Goal: Task Accomplishment & Management: Manage account settings

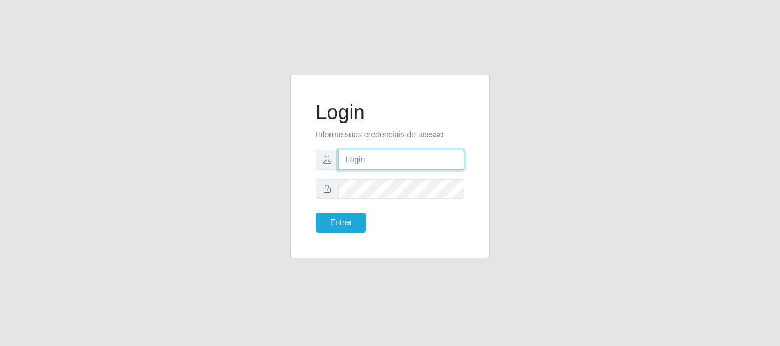
type input "victorbarros983@gmail.com"
click at [366, 144] on form "Login Informe suas credenciais de acesso victorbarros983@gmail.com Entrar" at bounding box center [390, 166] width 148 height 132
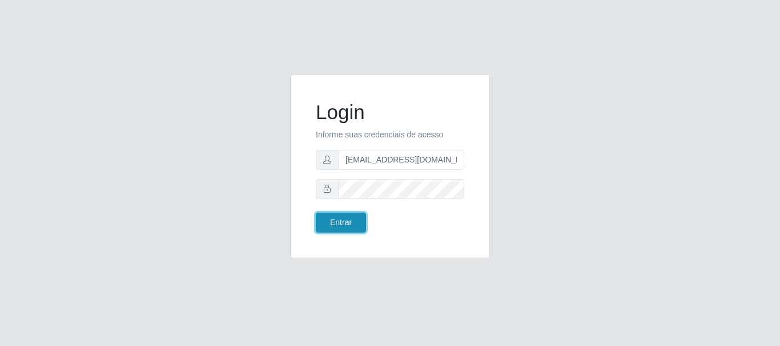
click at [342, 220] on button "Entrar" at bounding box center [341, 223] width 50 height 20
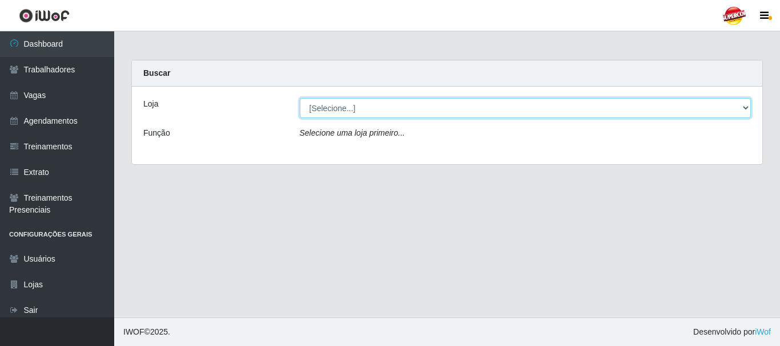
click at [319, 114] on select "[Selecione...] Supercop - São Francisco" at bounding box center [525, 108] width 451 height 20
select select "522"
click at [300, 98] on select "[Selecione...] Supercop - [GEOGRAPHIC_DATA]" at bounding box center [525, 108] width 451 height 20
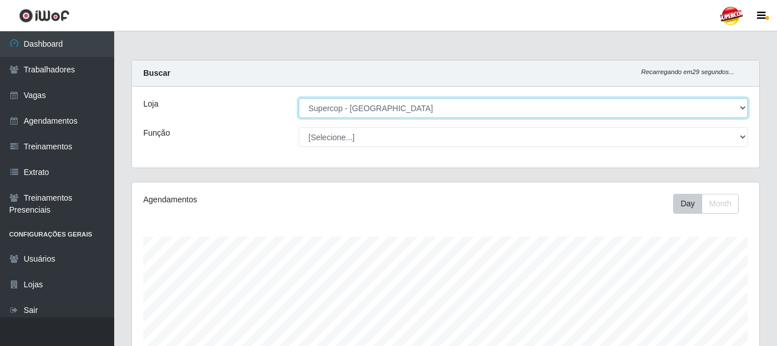
scroll to position [237, 627]
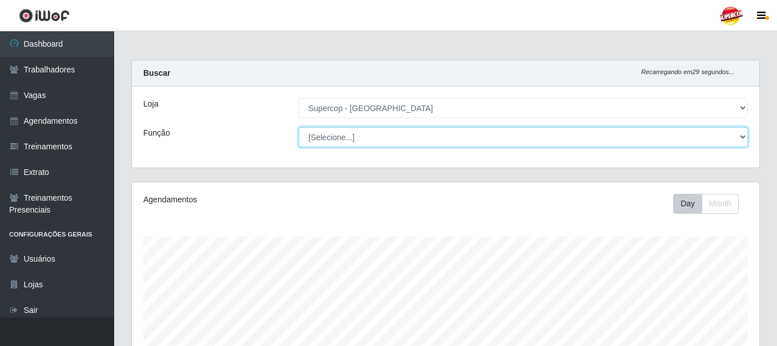
click at [341, 144] on select "[Selecione...] Balconista de Padaria Balconista de Padaria + Balconista de Pada…" at bounding box center [523, 137] width 449 height 20
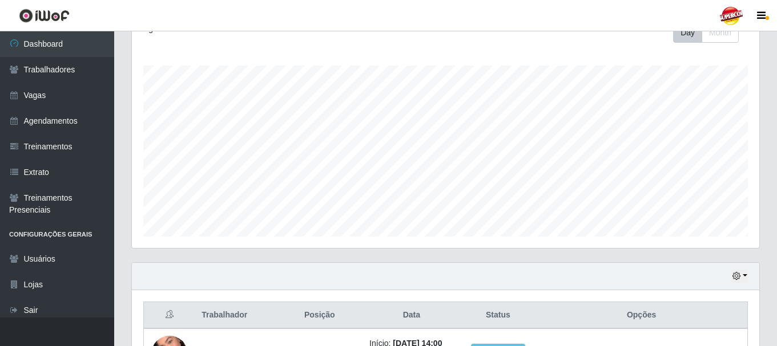
scroll to position [280, 0]
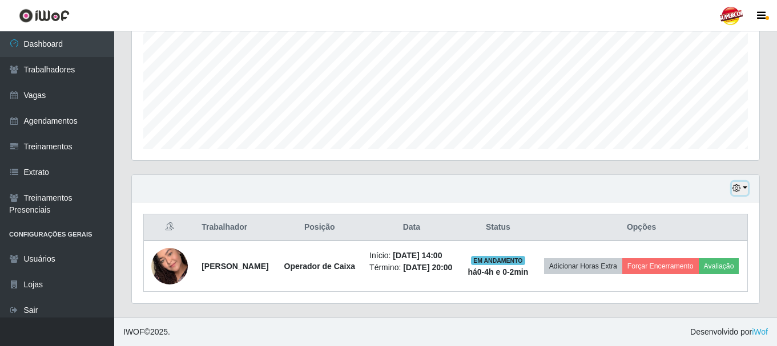
click at [743, 182] on button "button" at bounding box center [740, 188] width 16 height 13
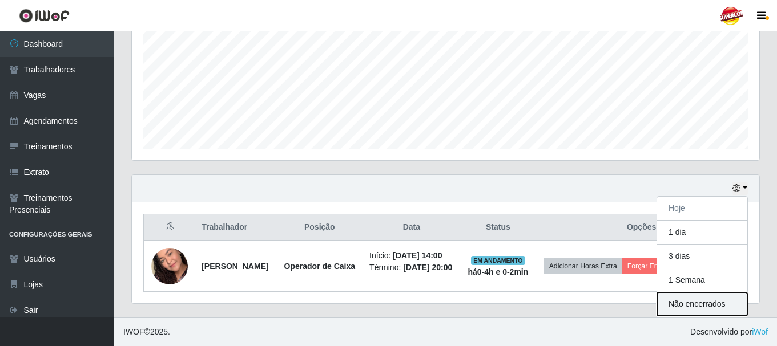
click at [712, 293] on button "Não encerrados" at bounding box center [702, 304] width 90 height 23
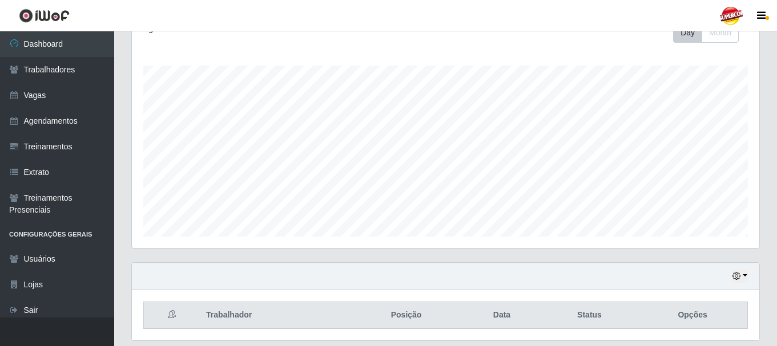
scroll to position [114, 0]
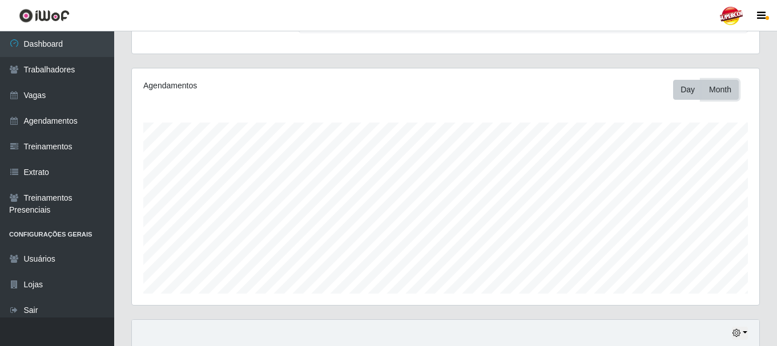
drag, startPoint x: 721, startPoint y: 91, endPoint x: 710, endPoint y: 90, distance: 11.5
click at [720, 91] on button "Month" at bounding box center [719, 90] width 37 height 20
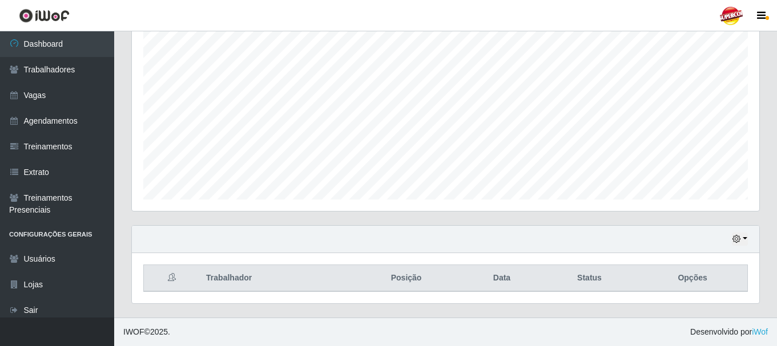
scroll to position [0, 0]
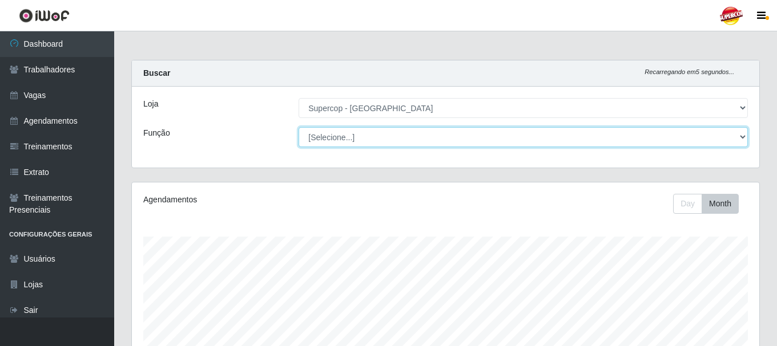
click at [348, 142] on select "[Selecione...] Balconista de Padaria Balconista de Padaria + Balconista de Pada…" at bounding box center [523, 137] width 449 height 20
click at [374, 133] on select "[Selecione...] Balconista de Padaria Balconista de Padaria + Balconista de Pada…" at bounding box center [523, 137] width 449 height 20
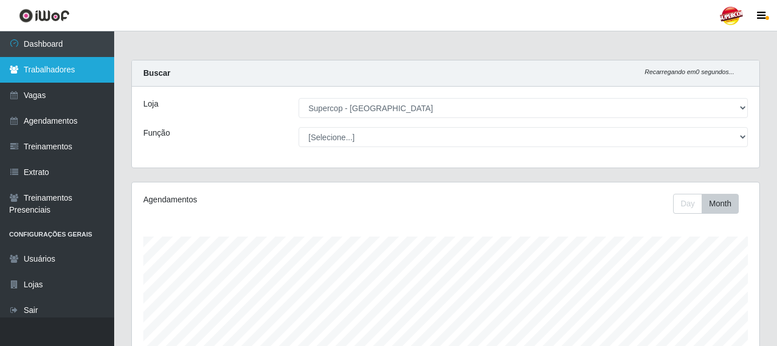
click at [74, 81] on link "Trabalhadores" at bounding box center [57, 70] width 114 height 26
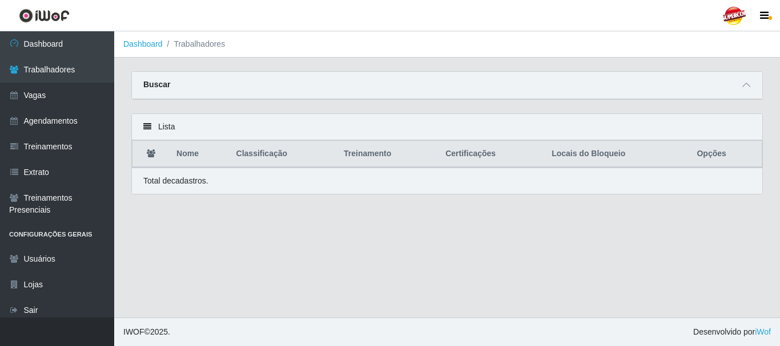
click at [348, 94] on div "Buscar" at bounding box center [447, 85] width 630 height 27
drag, startPoint x: 745, startPoint y: 80, endPoint x: 723, endPoint y: 84, distance: 23.3
click at [745, 82] on span at bounding box center [746, 85] width 14 height 13
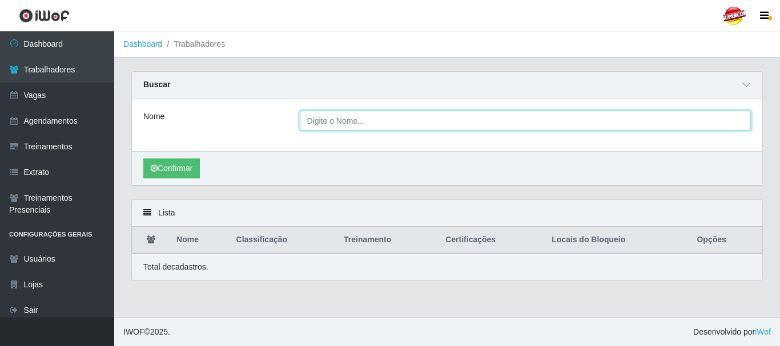
drag, startPoint x: 346, startPoint y: 125, endPoint x: 253, endPoint y: 145, distance: 95.2
click at [345, 126] on input "Nome" at bounding box center [525, 121] width 451 height 20
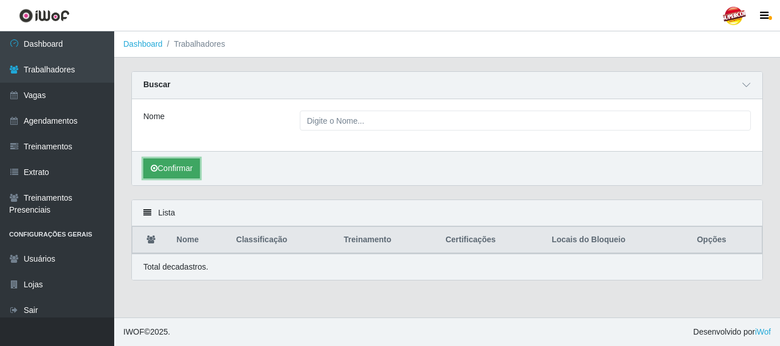
click at [196, 166] on button "Confirmar" at bounding box center [171, 169] width 57 height 20
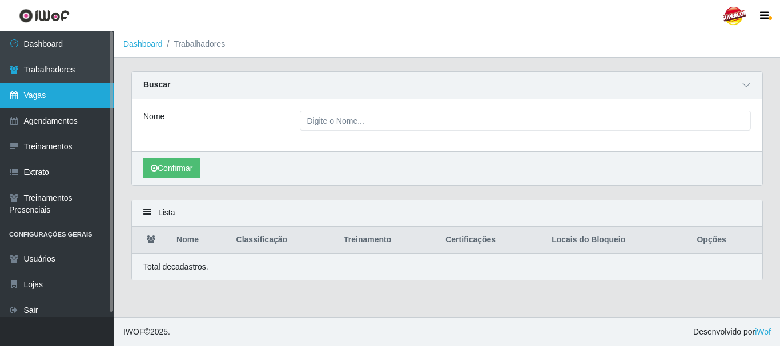
click at [90, 94] on link "Vagas" at bounding box center [57, 96] width 114 height 26
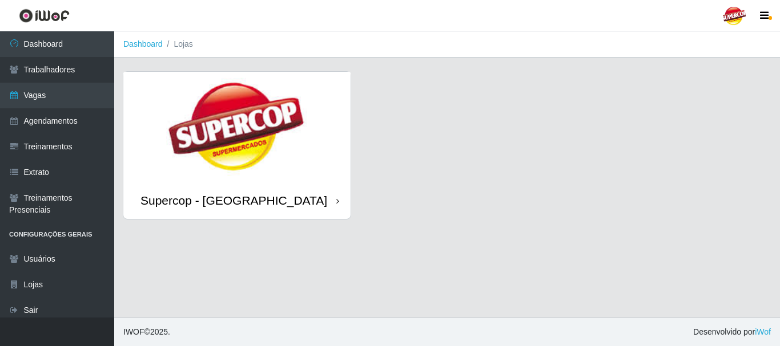
click at [329, 104] on img at bounding box center [236, 127] width 227 height 110
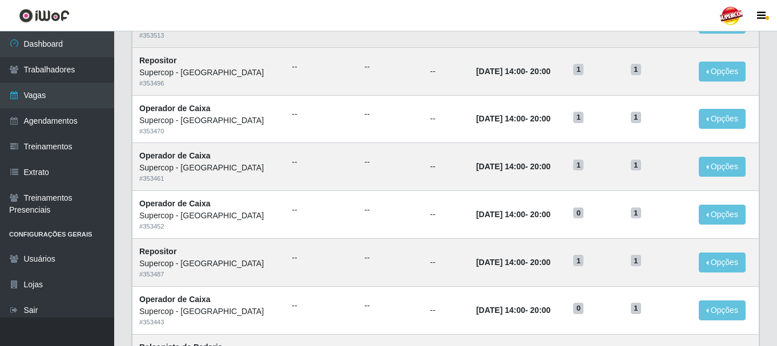
scroll to position [621, 0]
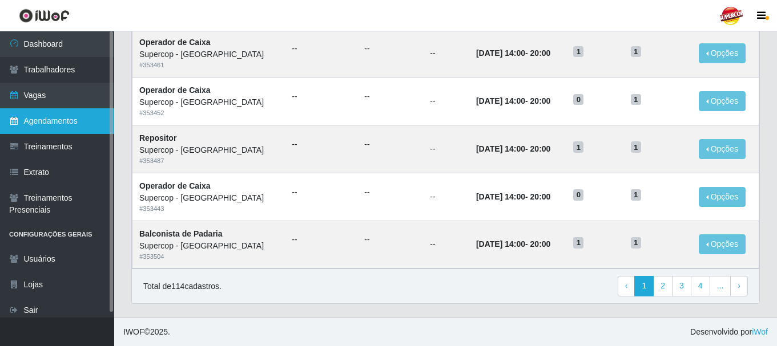
click at [45, 119] on link "Agendamentos" at bounding box center [57, 121] width 114 height 26
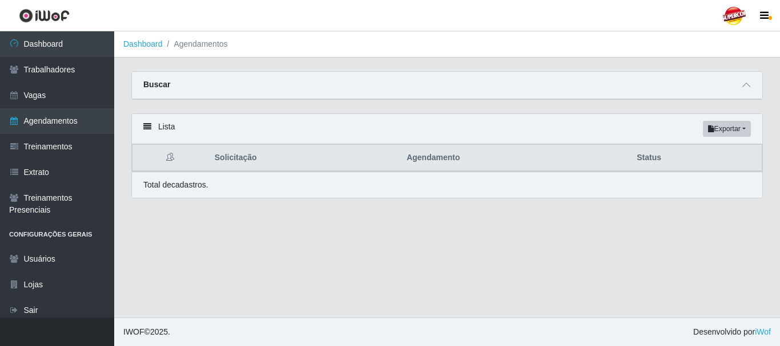
click at [659, 93] on div "Buscar" at bounding box center [447, 85] width 630 height 27
click at [757, 87] on div "Buscar" at bounding box center [447, 85] width 630 height 27
click at [744, 86] on icon at bounding box center [746, 85] width 8 height 8
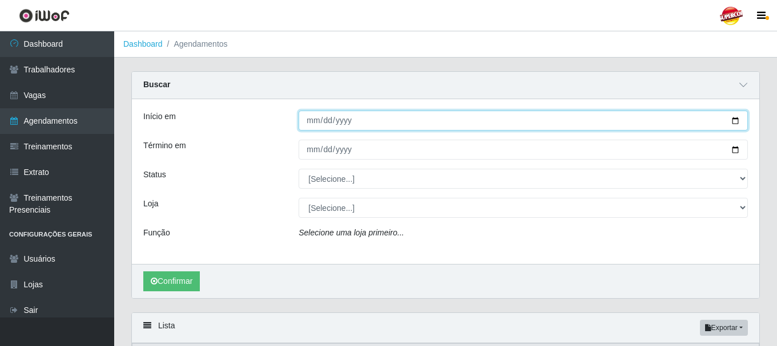
click at [735, 122] on input "Início em" at bounding box center [523, 121] width 449 height 20
type input "[DATE]"
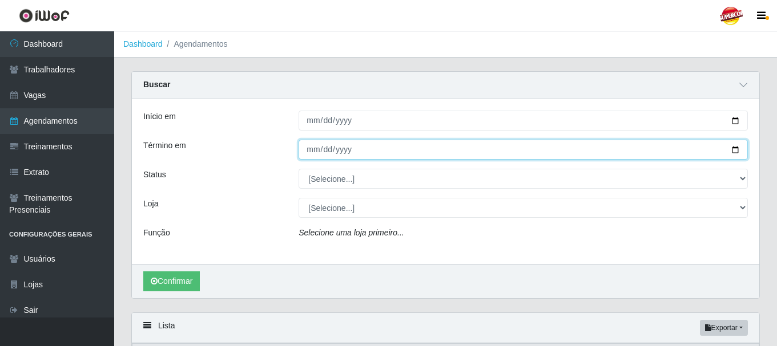
click at [732, 151] on input "Término em" at bounding box center [523, 150] width 449 height 20
type input "[DATE]"
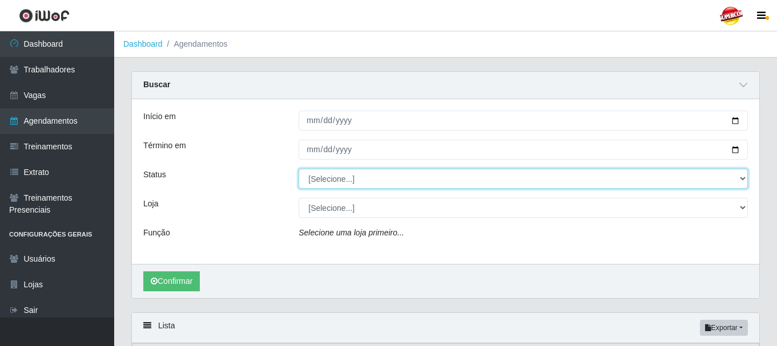
click at [318, 178] on select "[Selecione...] AGENDADO AGUARDANDO LIBERAR EM ANDAMENTO EM REVISÃO FINALIZADO C…" at bounding box center [523, 179] width 449 height 20
select select "AGENDADO"
click at [299, 170] on select "[Selecione...] AGENDADO AGUARDANDO LIBERAR EM ANDAMENTO EM REVISÃO FINALIZADO C…" at bounding box center [523, 179] width 449 height 20
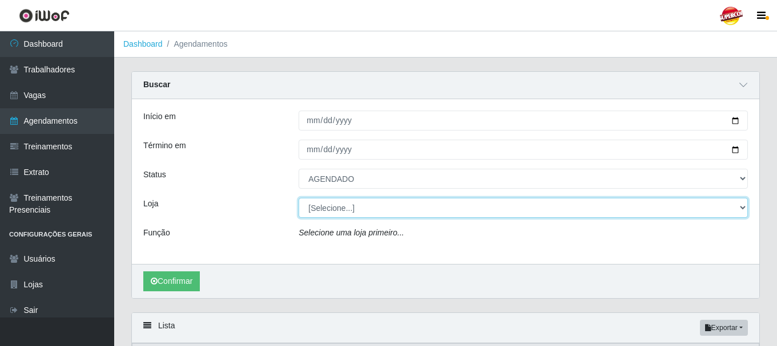
click at [307, 214] on select "[Selecione...] Supercop - [GEOGRAPHIC_DATA]" at bounding box center [523, 208] width 449 height 20
select select "522"
click at [299, 199] on select "[Selecione...] Supercop - [GEOGRAPHIC_DATA]" at bounding box center [523, 208] width 449 height 20
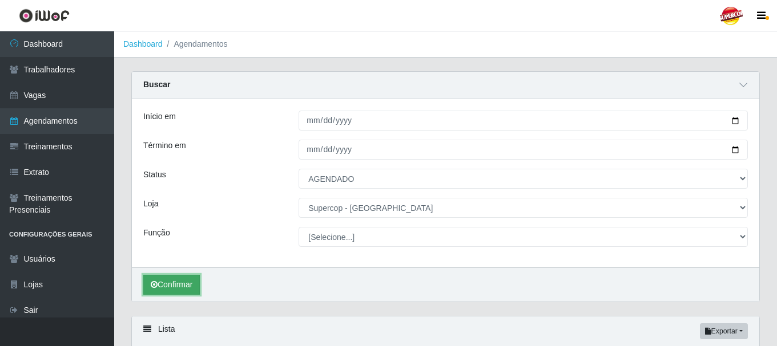
click at [192, 280] on button "Confirmar" at bounding box center [171, 285] width 57 height 20
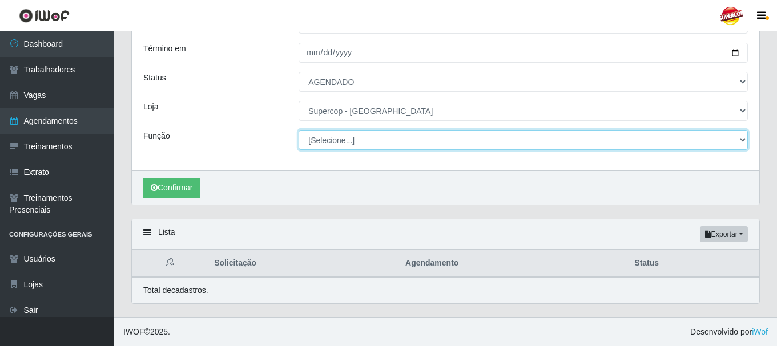
click at [320, 143] on select "[Selecione...] Balconista de Padaria Balconista de Padaria + Balconista de Pada…" at bounding box center [523, 140] width 449 height 20
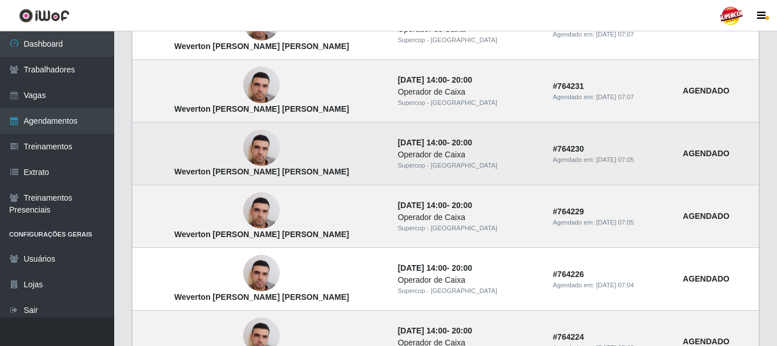
scroll to position [497, 0]
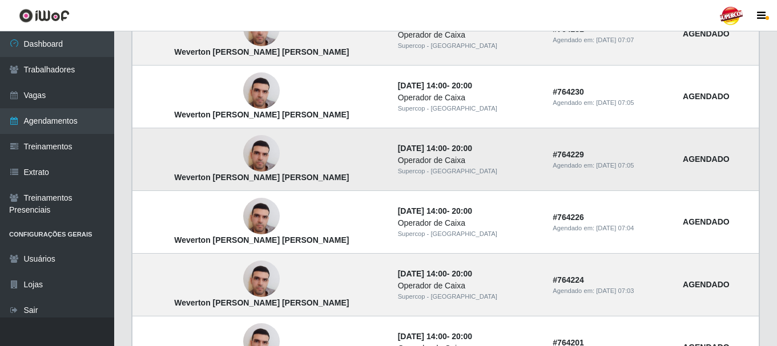
click at [243, 156] on img at bounding box center [261, 154] width 37 height 49
click at [251, 155] on img at bounding box center [261, 154] width 37 height 49
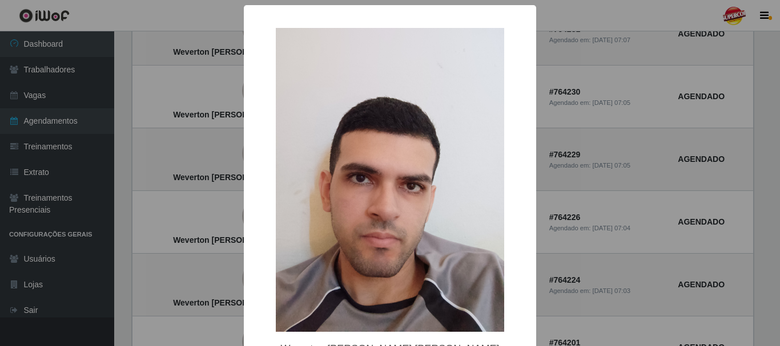
click at [630, 152] on div "× Weverton Charlles de Queiroz Freire OK Cancel" at bounding box center [390, 173] width 780 height 346
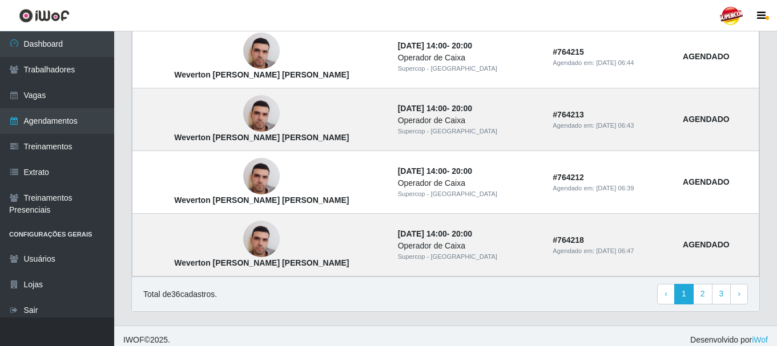
scroll to position [1048, 0]
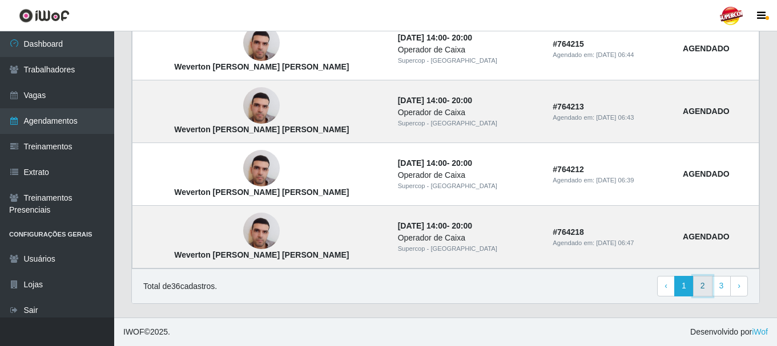
click at [703, 282] on link "2" at bounding box center [702, 286] width 19 height 21
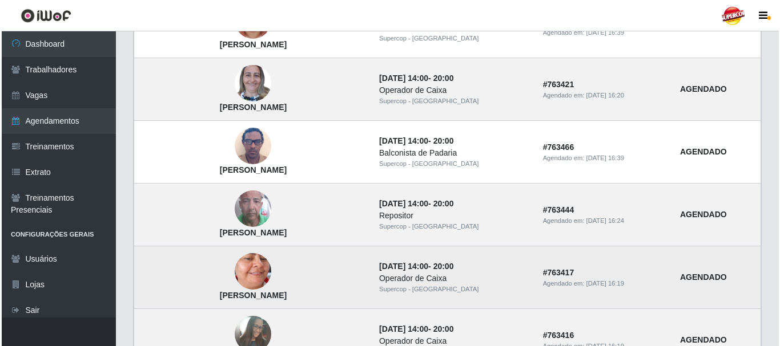
scroll to position [742, 0]
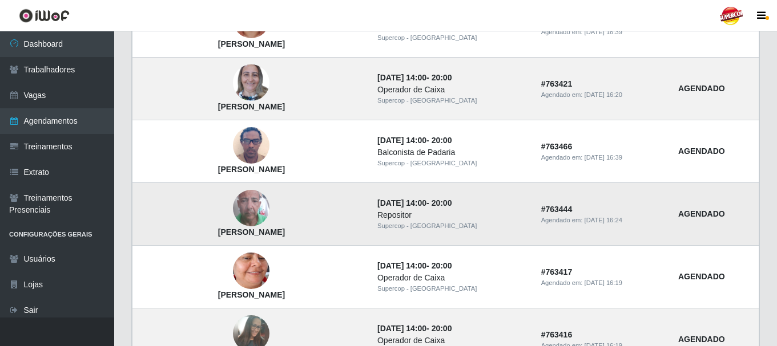
click at [255, 215] on img at bounding box center [251, 208] width 37 height 65
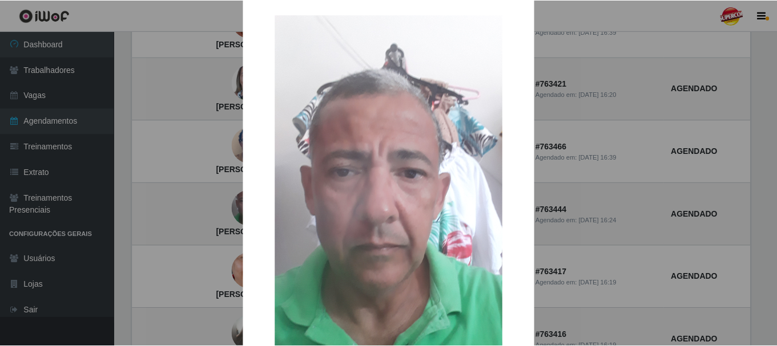
scroll to position [0, 0]
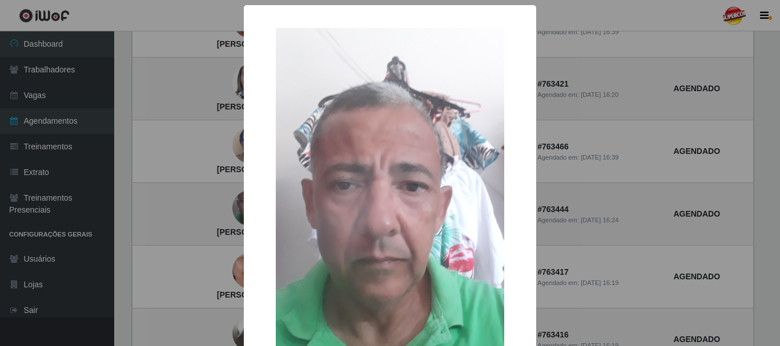
click at [571, 132] on div "× Ayrton Jose lisboa OK Cancel" at bounding box center [390, 173] width 780 height 346
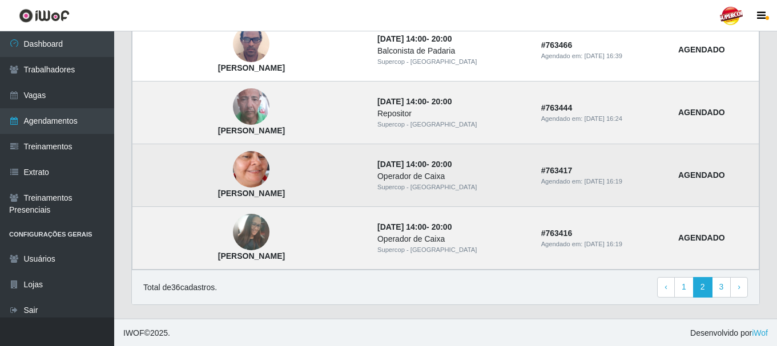
scroll to position [845, 0]
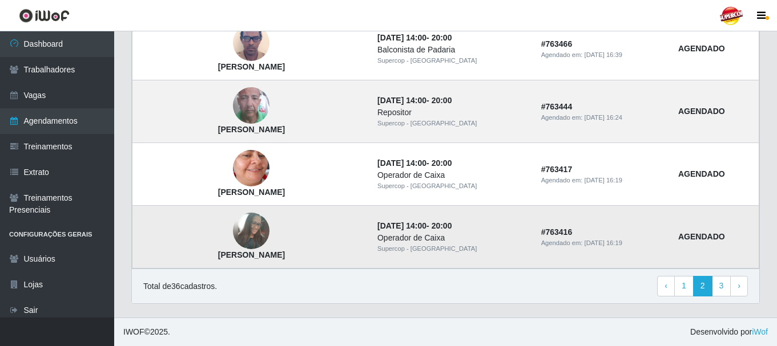
click at [247, 235] on img at bounding box center [251, 232] width 37 height 50
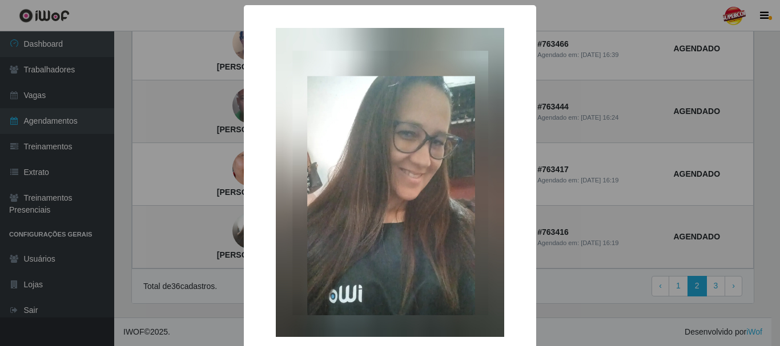
click at [588, 192] on div "× Isabelle Silva Ferreira de Melo Lima OK Cancel" at bounding box center [390, 173] width 780 height 346
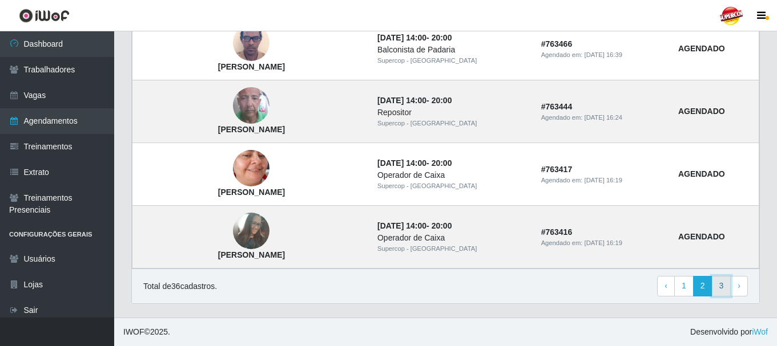
click at [722, 289] on link "3" at bounding box center [721, 286] width 19 height 21
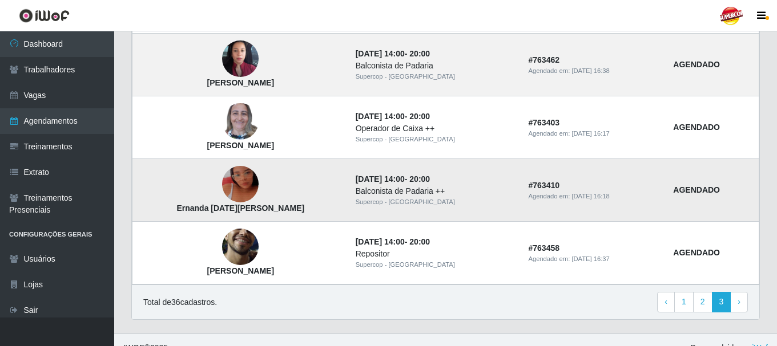
scroll to position [280, 0]
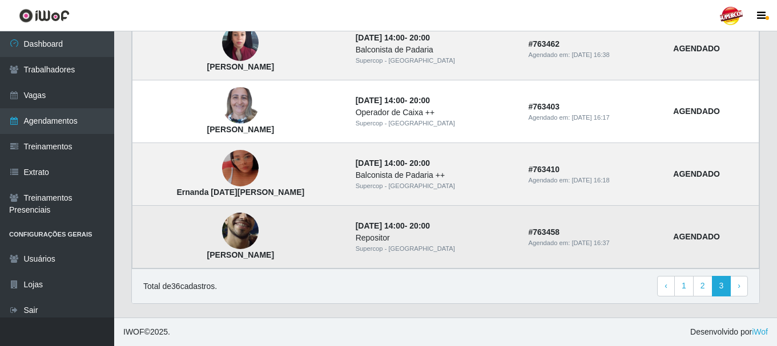
click at [229, 227] on img at bounding box center [240, 231] width 37 height 81
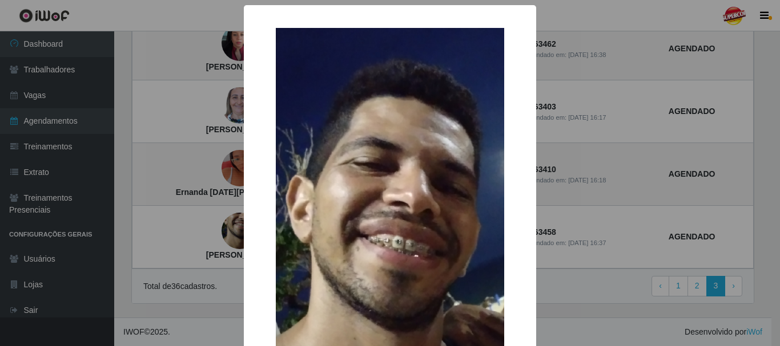
click at [606, 105] on div "× João Manoel da Silva Teixeira OK Cancel" at bounding box center [390, 173] width 780 height 346
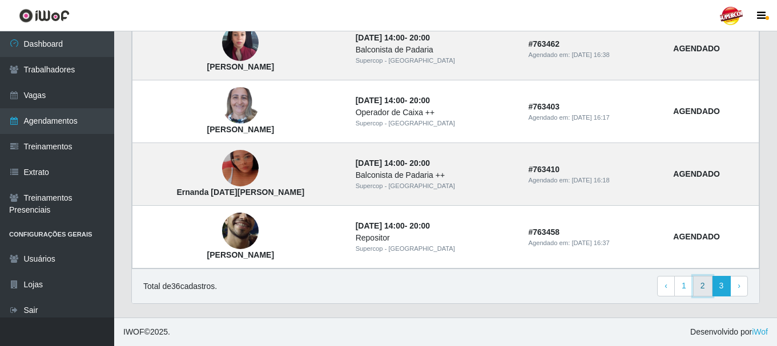
click at [703, 287] on link "2" at bounding box center [702, 286] width 19 height 21
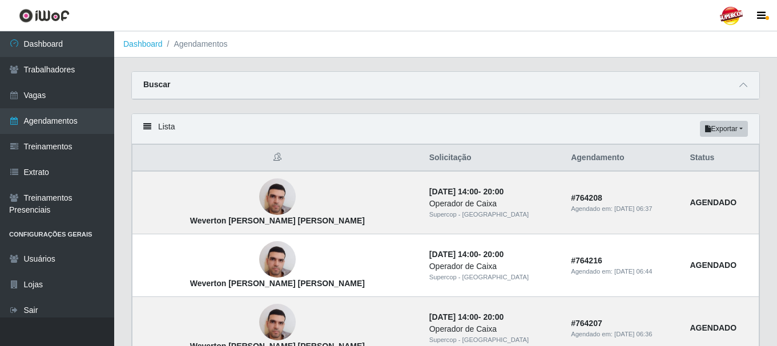
click at [269, 75] on div "Buscar" at bounding box center [445, 85] width 627 height 27
click at [71, 92] on link "Vagas" at bounding box center [57, 96] width 114 height 26
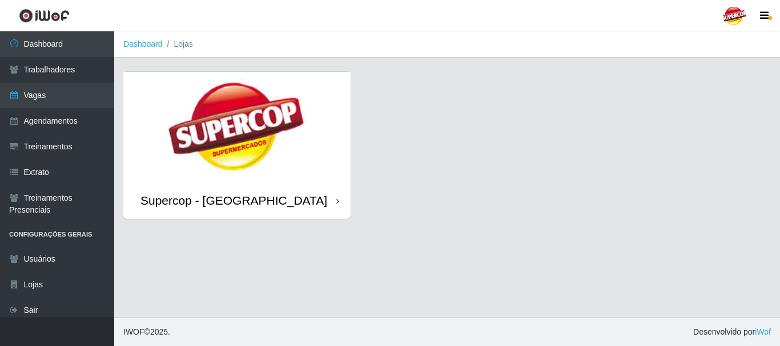
click at [255, 131] on img at bounding box center [236, 127] width 227 height 110
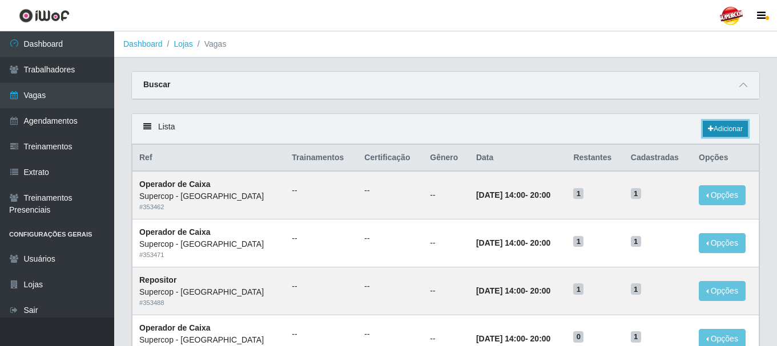
click at [708, 122] on link "Adicionar" at bounding box center [725, 129] width 45 height 16
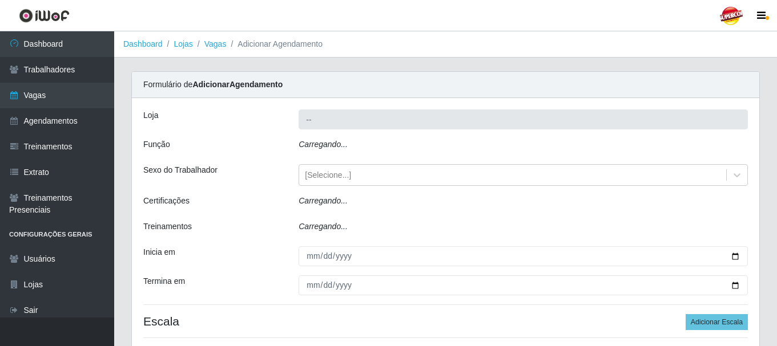
type input "Supercop - [GEOGRAPHIC_DATA]"
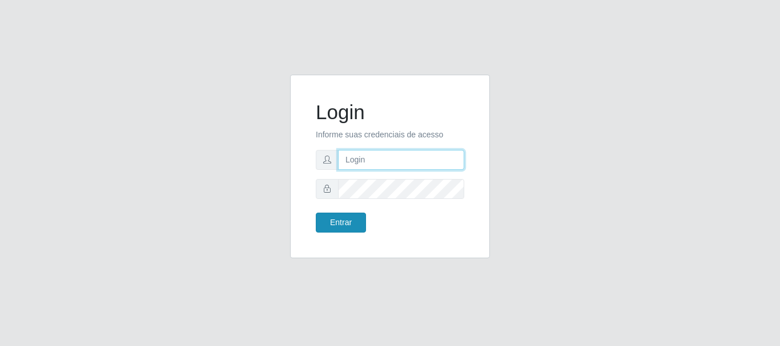
type input "[EMAIL_ADDRESS][DOMAIN_NAME]"
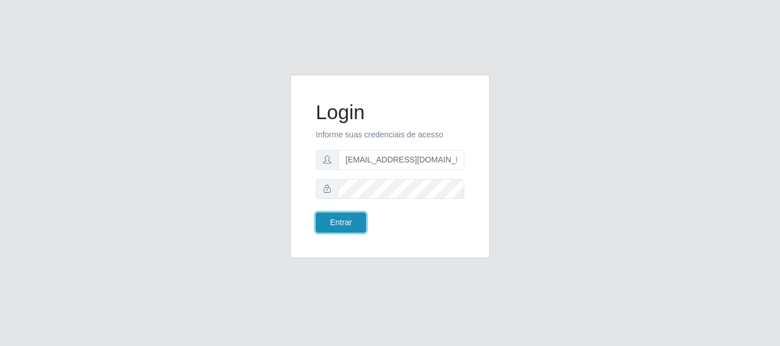
click at [346, 229] on button "Entrar" at bounding box center [341, 223] width 50 height 20
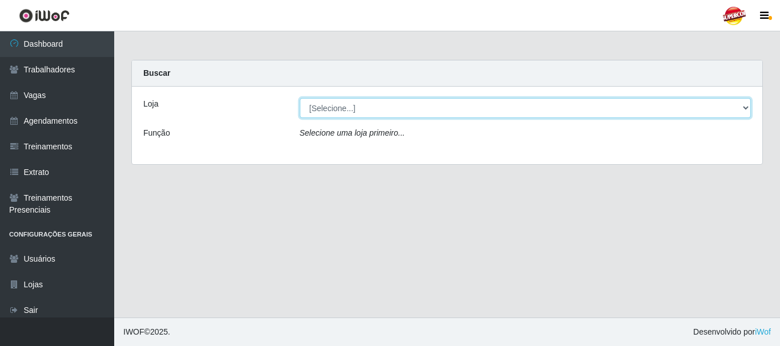
click at [301, 116] on select "[Selecione...] Supercop - [GEOGRAPHIC_DATA]" at bounding box center [525, 108] width 451 height 20
select select "522"
click at [300, 98] on select "[Selecione...] Supercop - [GEOGRAPHIC_DATA]" at bounding box center [525, 108] width 451 height 20
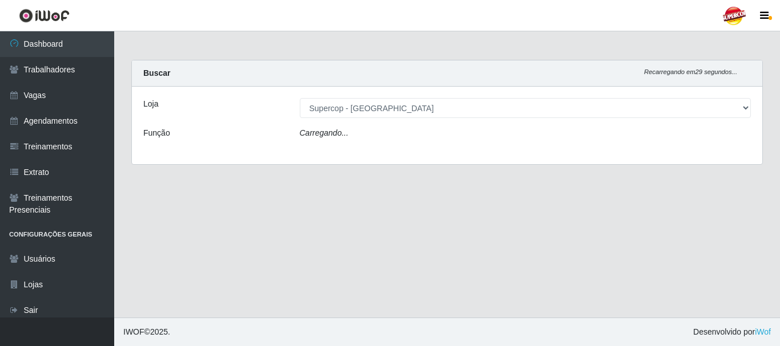
click at [259, 205] on main "Carregando... Buscar Recarregando em 29 segundos... Loja [Selecione...] Superco…" at bounding box center [447, 174] width 666 height 287
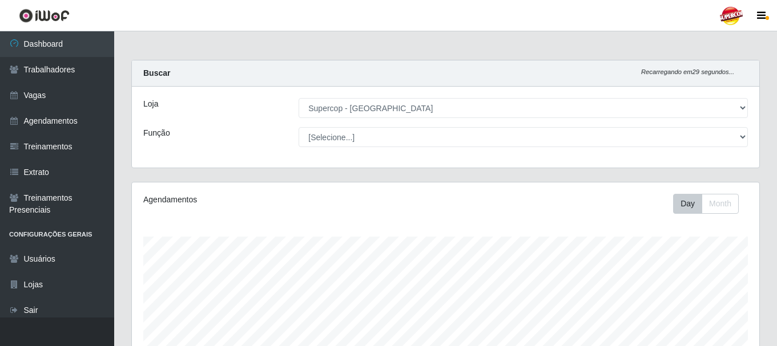
scroll to position [237, 627]
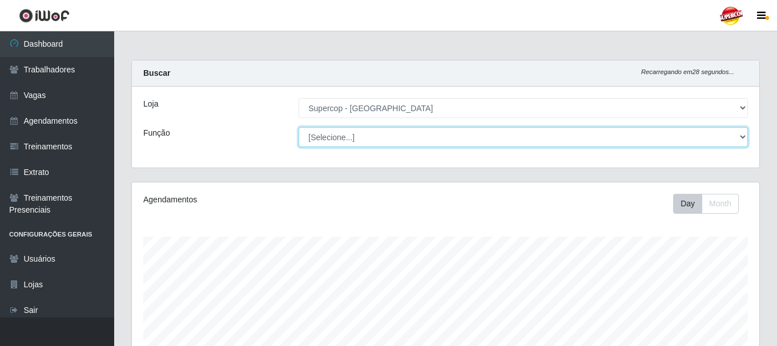
click at [314, 131] on select "[Selecione...] Balconista de Padaria Balconista de Padaria + Balconista de Pada…" at bounding box center [523, 137] width 449 height 20
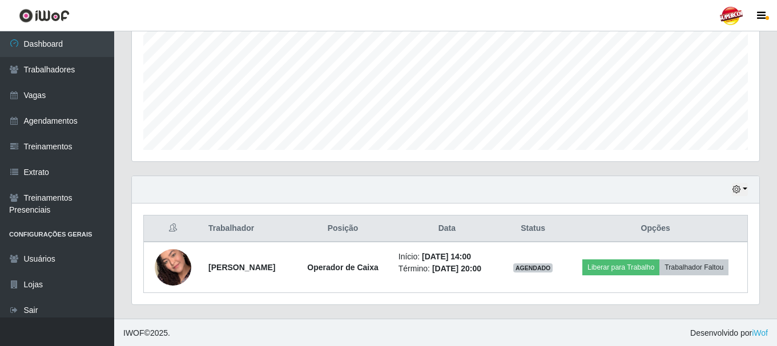
scroll to position [0, 0]
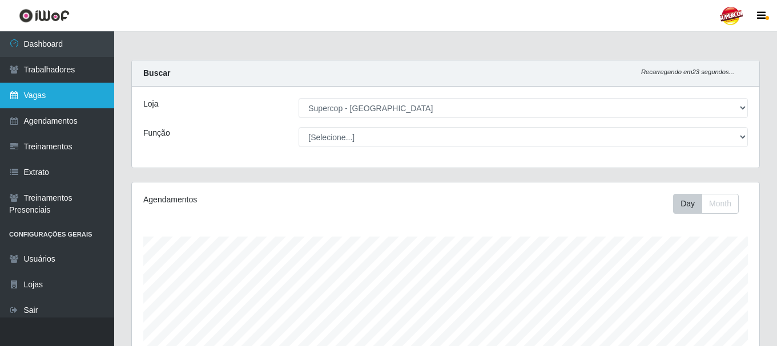
click at [29, 98] on link "Vagas" at bounding box center [57, 96] width 114 height 26
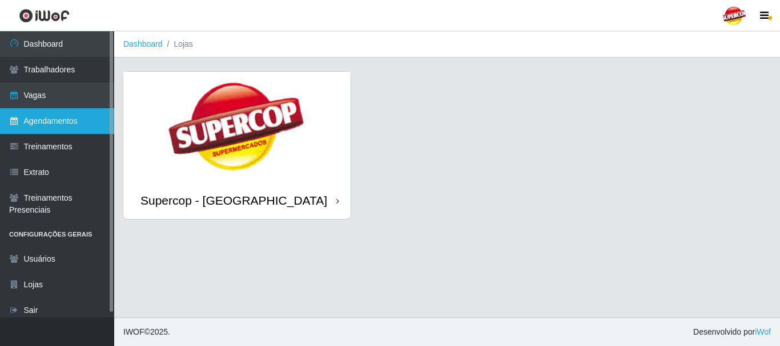
click at [55, 129] on link "Agendamentos" at bounding box center [57, 121] width 114 height 26
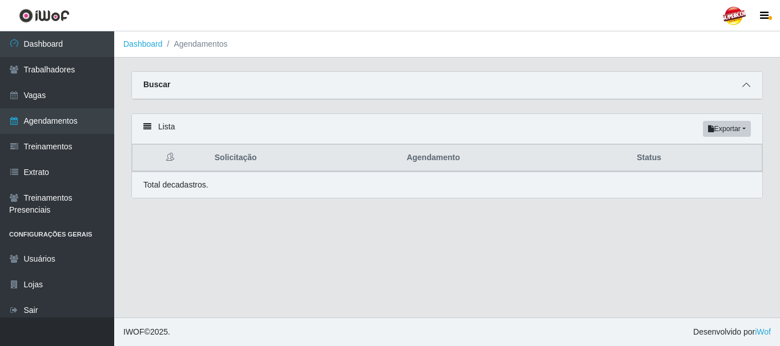
click at [744, 89] on icon at bounding box center [746, 85] width 8 height 8
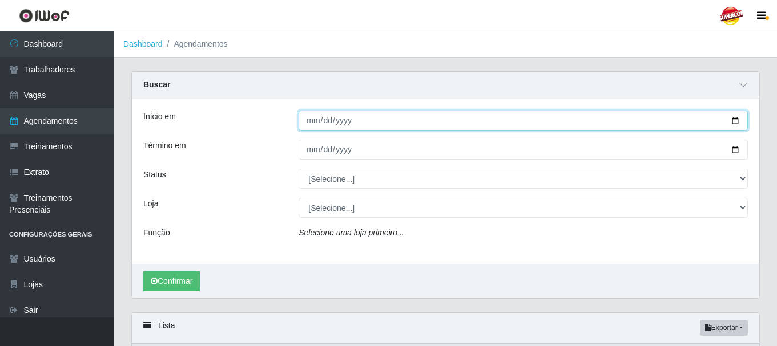
click at [394, 123] on input "Início em" at bounding box center [523, 121] width 449 height 20
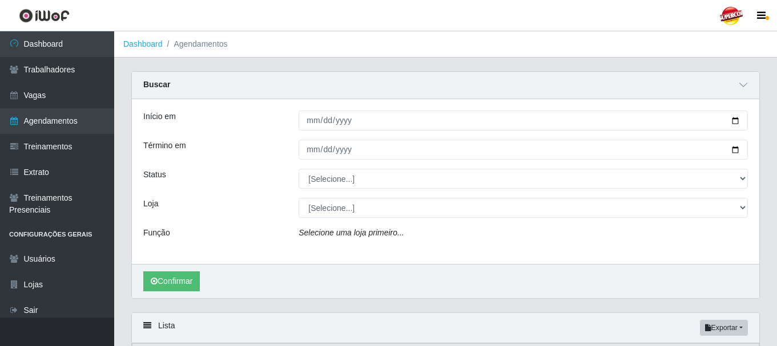
click at [681, 132] on div "Início em Término em Status [Selecione...] AGENDADO AGUARDANDO LIBERAR EM ANDAM…" at bounding box center [445, 181] width 627 height 165
click at [749, 122] on div at bounding box center [523, 121] width 466 height 20
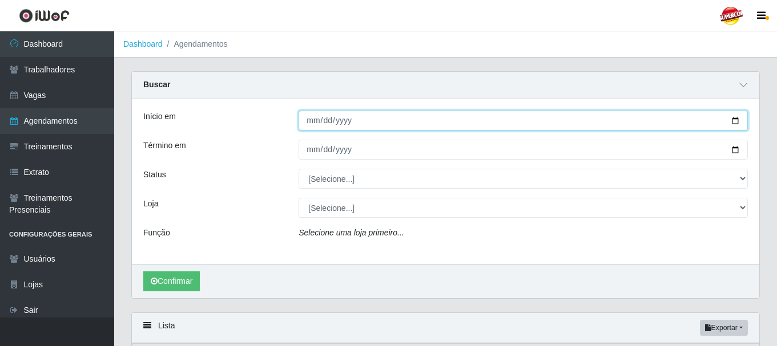
click at [743, 122] on input "Início em" at bounding box center [523, 121] width 449 height 20
click at [735, 123] on input "Início em" at bounding box center [523, 121] width 449 height 20
type input "[DATE]"
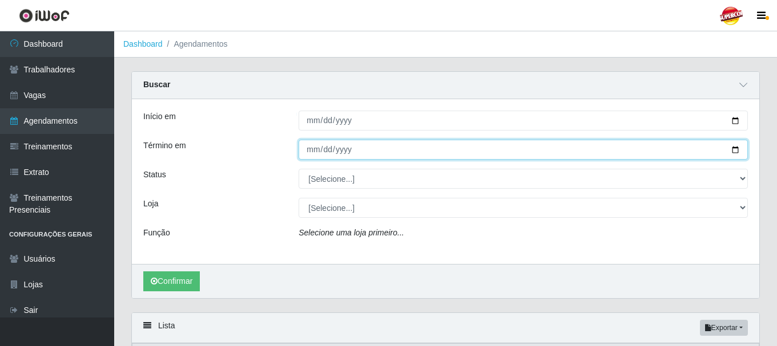
click at [735, 147] on input "Término em" at bounding box center [523, 150] width 449 height 20
type input "[DATE]"
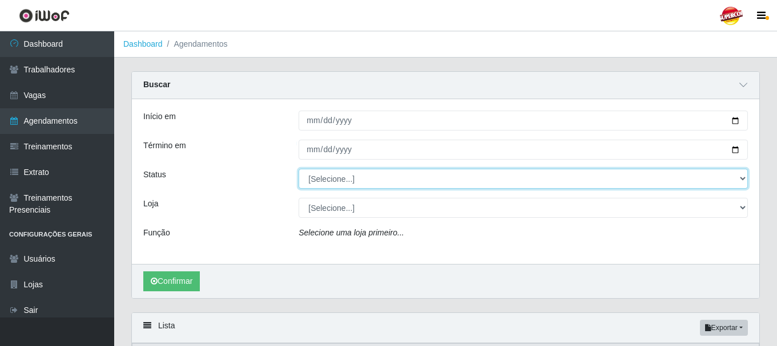
click at [348, 188] on select "[Selecione...] AGENDADO AGUARDANDO LIBERAR EM ANDAMENTO EM REVISÃO FINALIZADO C…" at bounding box center [523, 179] width 449 height 20
select select "AGENDADO"
click at [299, 170] on select "[Selecione...] AGENDADO AGUARDANDO LIBERAR EM ANDAMENTO EM REVISÃO FINALIZADO C…" at bounding box center [523, 179] width 449 height 20
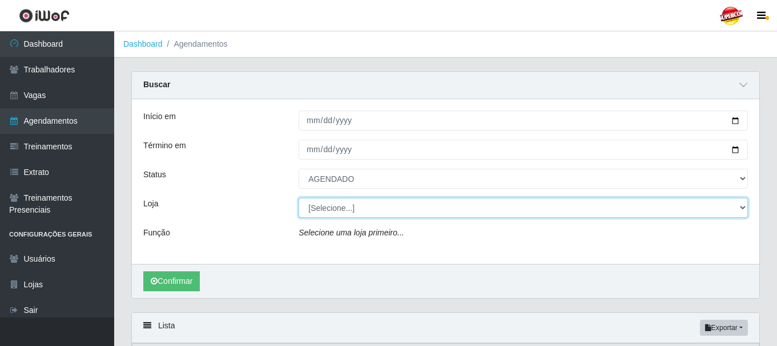
click at [337, 201] on select "[Selecione...] Supercop - [GEOGRAPHIC_DATA]" at bounding box center [523, 208] width 449 height 20
select select "522"
click at [299, 199] on select "[Selecione...] Supercop - [GEOGRAPHIC_DATA]" at bounding box center [523, 208] width 449 height 20
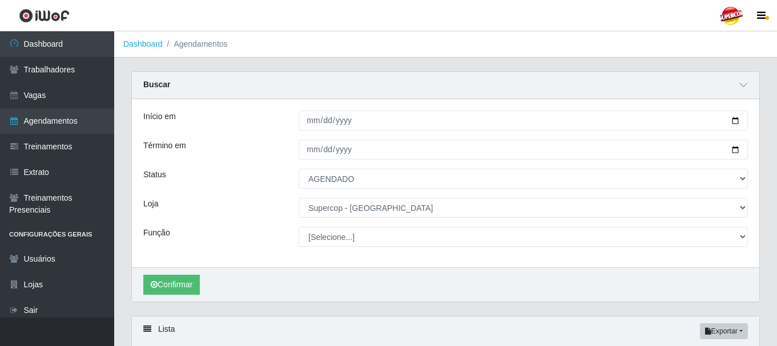
click at [257, 295] on div "Confirmar" at bounding box center [445, 285] width 627 height 34
click at [187, 285] on button "Confirmar" at bounding box center [171, 285] width 57 height 20
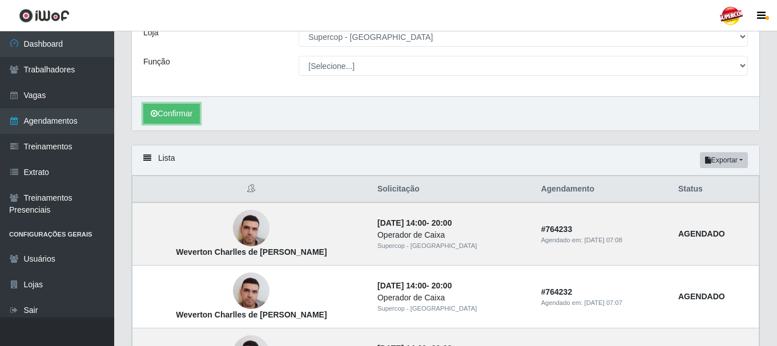
scroll to position [228, 0]
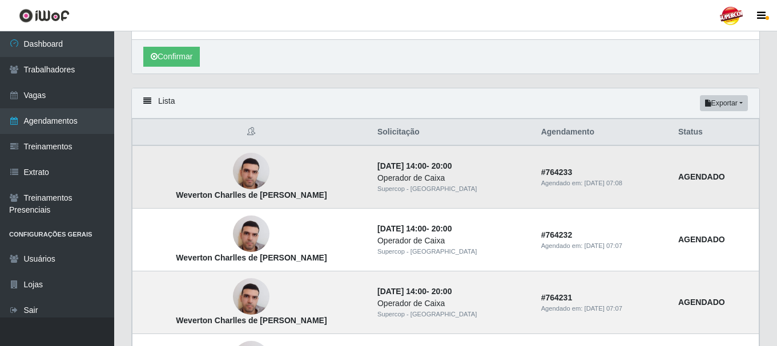
click at [248, 186] on img at bounding box center [251, 171] width 37 height 49
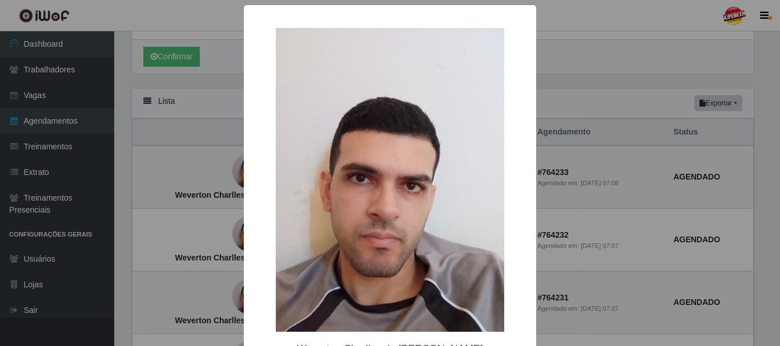
click at [199, 175] on div "× Weverton Charlles de Queiroz Freire OK Cancel" at bounding box center [390, 173] width 780 height 346
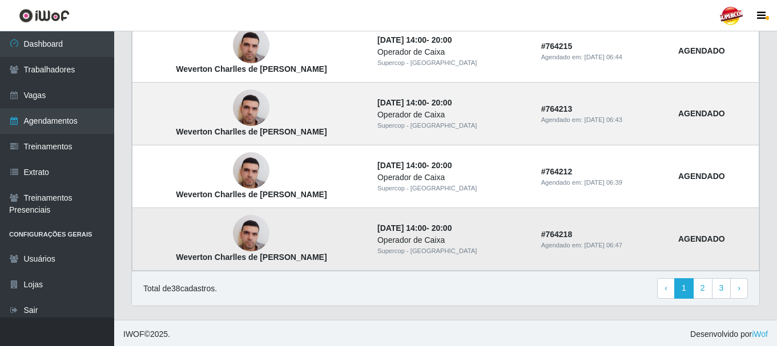
scroll to position [1048, 0]
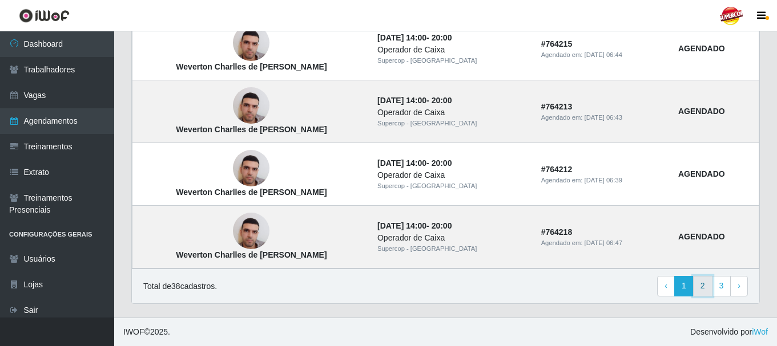
click at [700, 296] on link "2" at bounding box center [702, 286] width 19 height 21
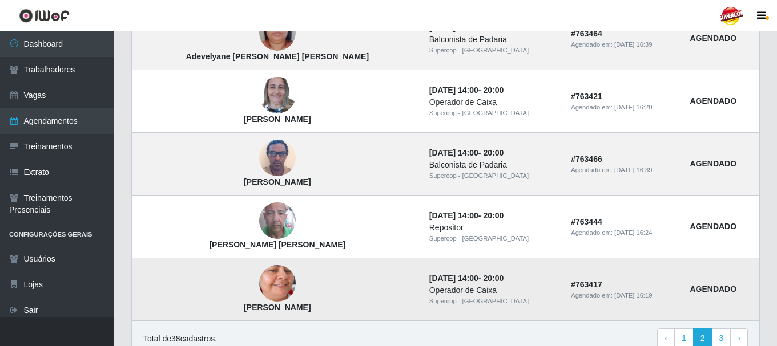
scroll to position [845, 0]
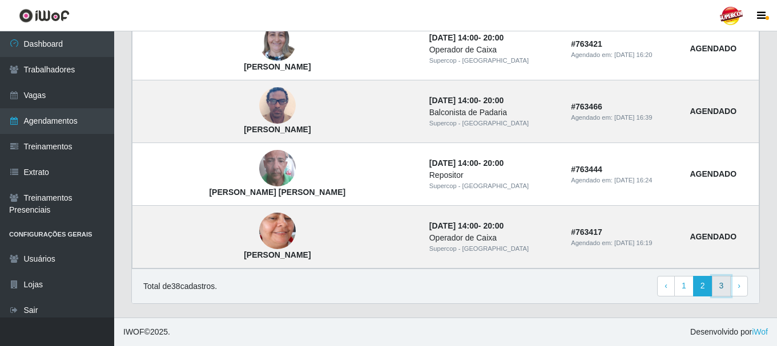
click at [716, 285] on link "3" at bounding box center [721, 286] width 19 height 21
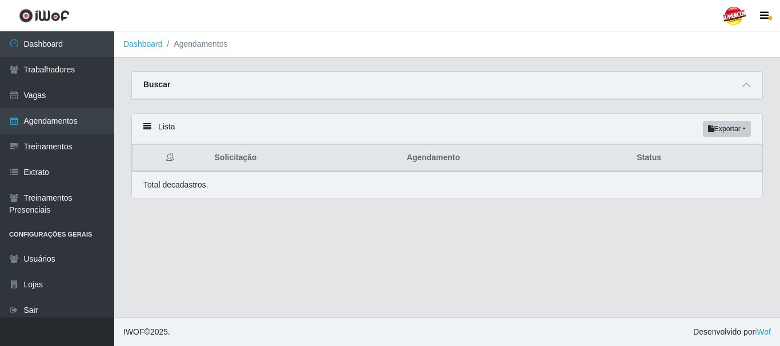
click at [761, 86] on div "Buscar" at bounding box center [447, 85] width 630 height 27
click at [750, 84] on span at bounding box center [746, 85] width 14 height 13
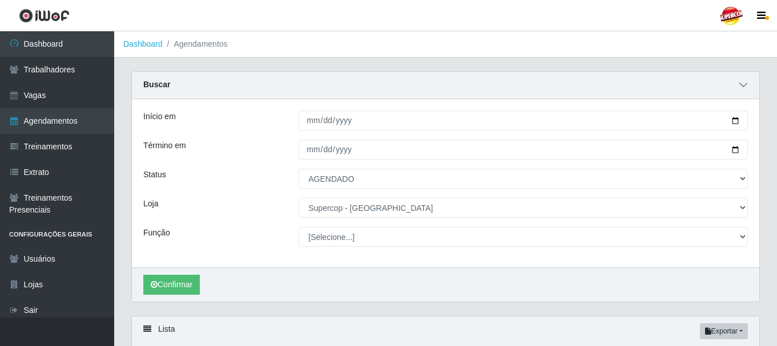
click at [741, 83] on icon at bounding box center [743, 85] width 8 height 8
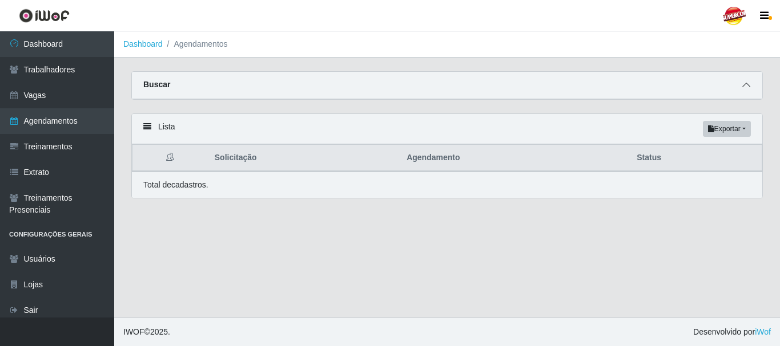
click at [744, 89] on icon at bounding box center [746, 85] width 8 height 8
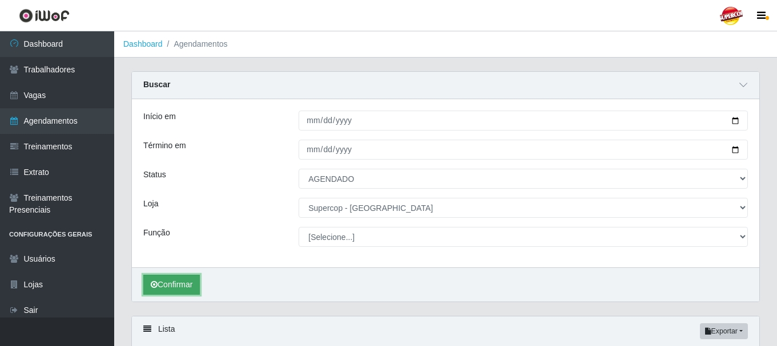
click at [168, 286] on button "Confirmar" at bounding box center [171, 285] width 57 height 20
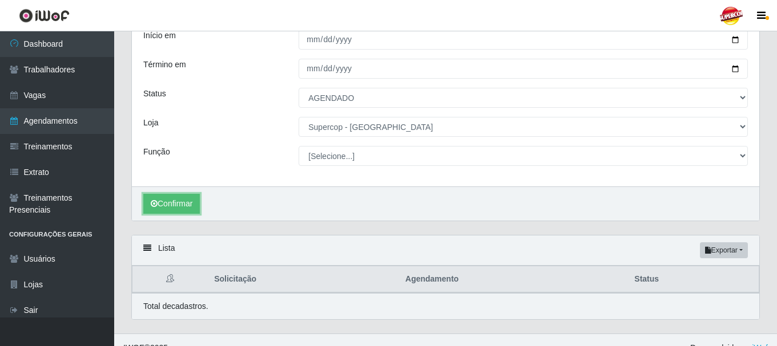
scroll to position [98, 0]
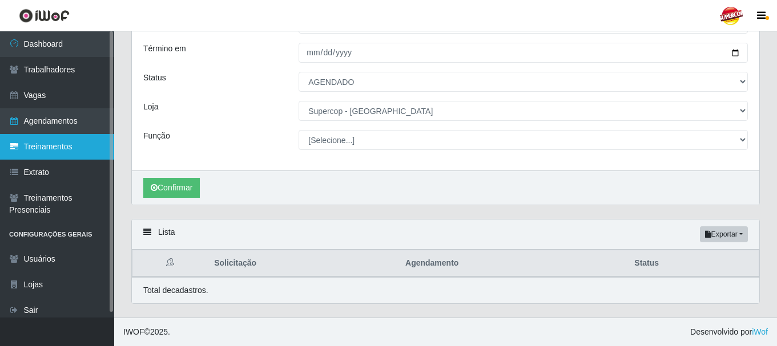
click at [44, 140] on link "Treinamentos" at bounding box center [57, 147] width 114 height 26
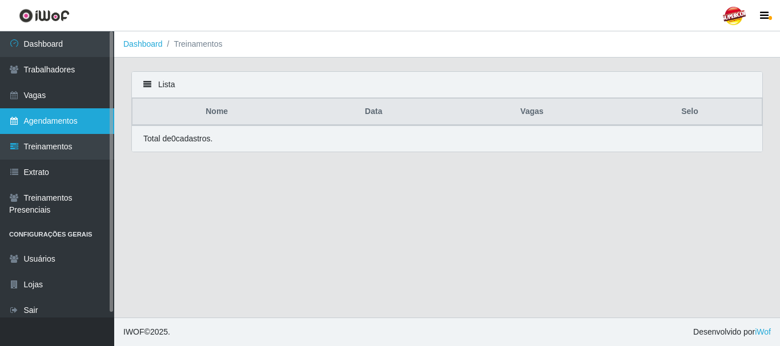
click at [54, 118] on link "Agendamentos" at bounding box center [57, 121] width 114 height 26
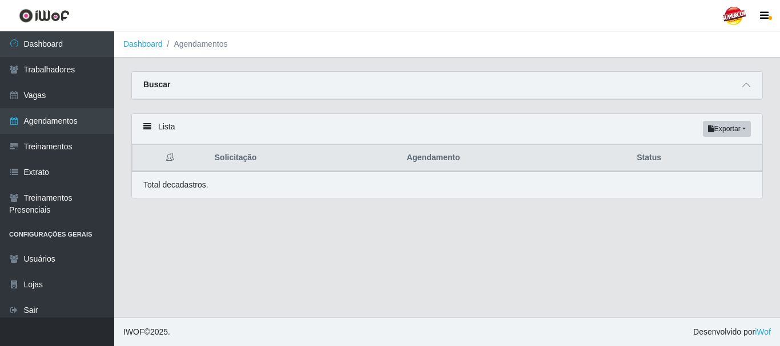
drag, startPoint x: 664, startPoint y: 93, endPoint x: 671, endPoint y: 90, distance: 7.2
click at [665, 93] on div "Buscar" at bounding box center [447, 85] width 630 height 27
click at [740, 91] on span at bounding box center [746, 85] width 14 height 13
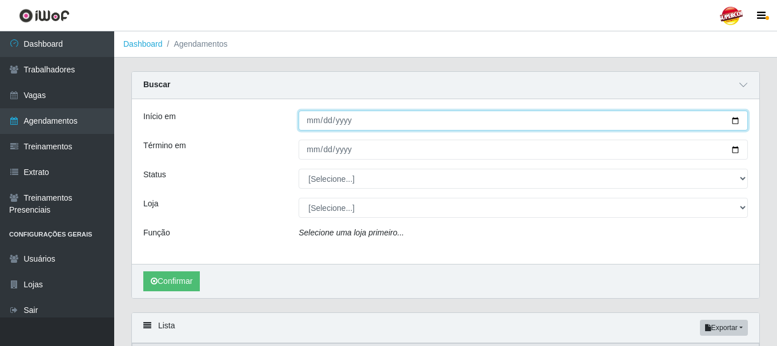
click at [376, 120] on input "Início em" at bounding box center [523, 121] width 449 height 20
click at [409, 122] on input "Início em" at bounding box center [523, 121] width 449 height 20
click at [737, 128] on input "Início em" at bounding box center [523, 121] width 449 height 20
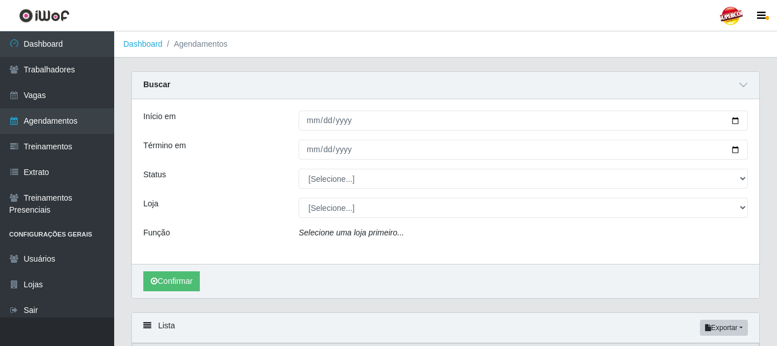
click at [587, 110] on div "Início em Término em Status [Selecione...] AGENDADO AGUARDANDO LIBERAR EM ANDAM…" at bounding box center [445, 181] width 627 height 165
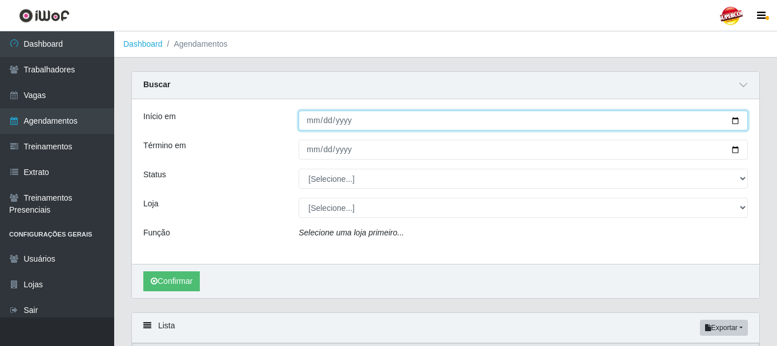
click at [728, 119] on input "Início em" at bounding box center [523, 121] width 449 height 20
click at [729, 120] on input "Início em" at bounding box center [523, 121] width 449 height 20
click at [734, 122] on input "Início em" at bounding box center [523, 121] width 449 height 20
type input "[DATE]"
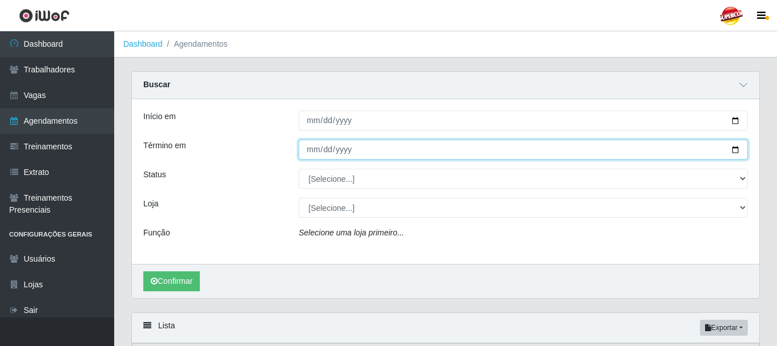
click at [732, 148] on input "Término em" at bounding box center [523, 150] width 449 height 20
type input "[DATE]"
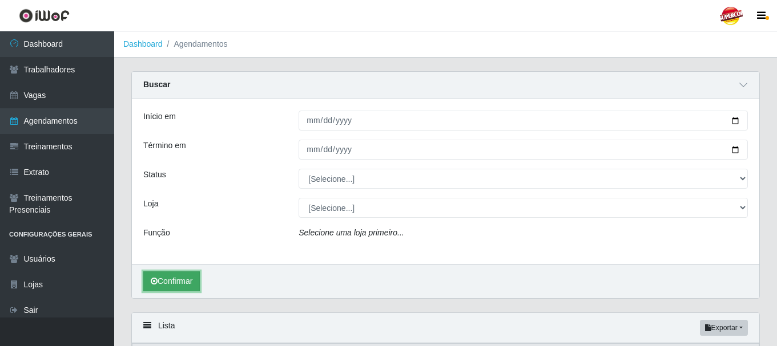
click at [199, 275] on button "Confirmar" at bounding box center [171, 282] width 57 height 20
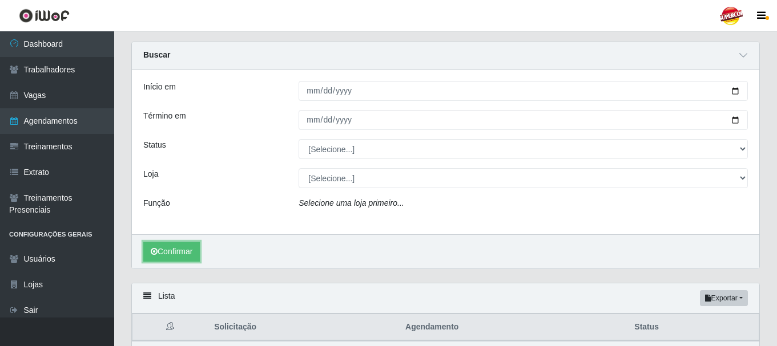
scroll to position [94, 0]
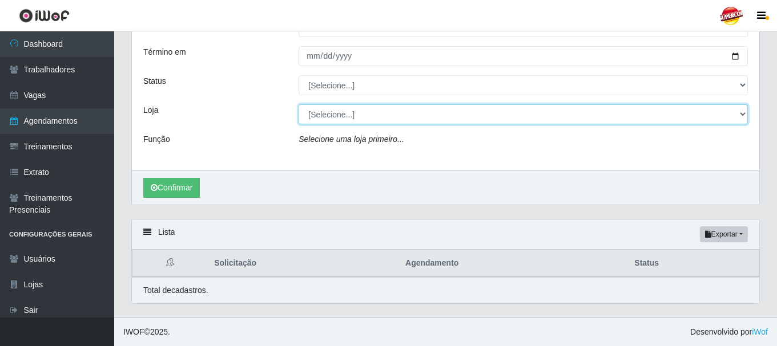
click at [348, 117] on select "[Selecione...] Supercop - [GEOGRAPHIC_DATA]" at bounding box center [523, 114] width 449 height 20
select select "522"
click at [299, 104] on select "[Selecione...] Supercop - [GEOGRAPHIC_DATA]" at bounding box center [523, 114] width 449 height 20
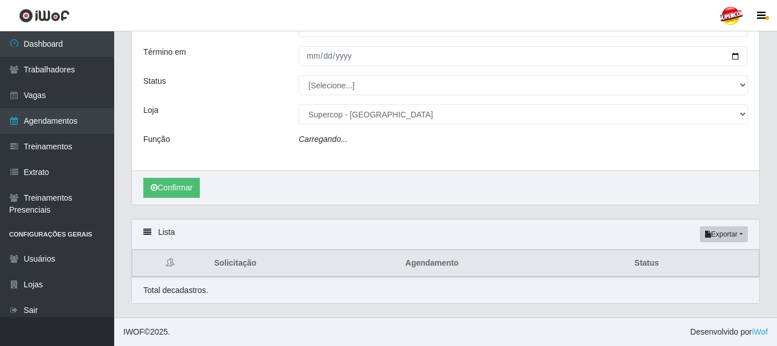
click at [322, 160] on div "Início em 2025-10-01 Término em 2025-12-31 Status [Selecione...] AGENDADO AGUAR…" at bounding box center [445, 88] width 627 height 165
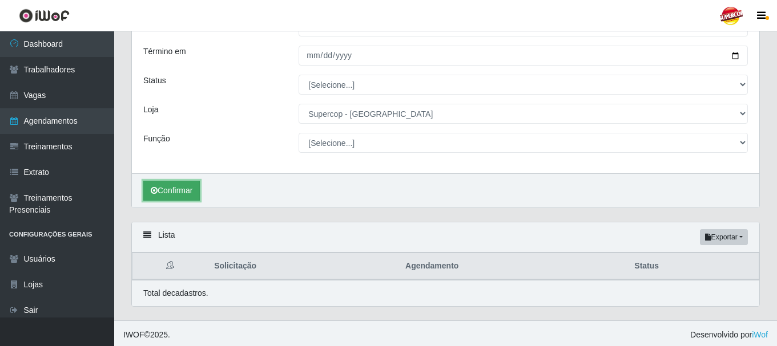
click at [180, 186] on button "Confirmar" at bounding box center [171, 191] width 57 height 20
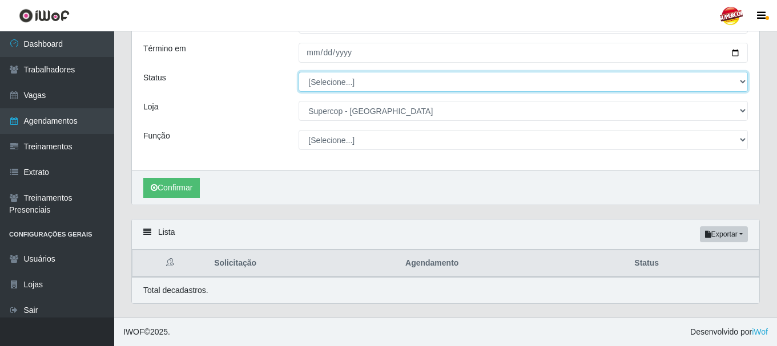
click at [358, 75] on select "[Selecione...] AGENDADO AGUARDANDO LIBERAR EM ANDAMENTO EM REVISÃO FINALIZADO C…" at bounding box center [523, 82] width 449 height 20
select select "AGENDADO"
click at [299, 72] on select "[Selecione...] AGENDADO AGUARDANDO LIBERAR EM ANDAMENTO EM REVISÃO FINALIZADO C…" at bounding box center [523, 82] width 449 height 20
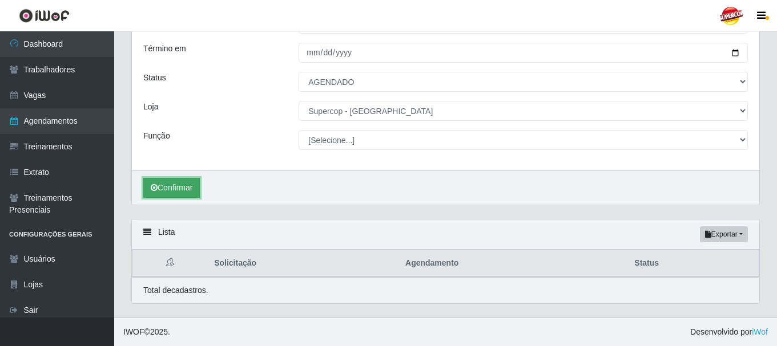
click at [184, 195] on button "Confirmar" at bounding box center [171, 188] width 57 height 20
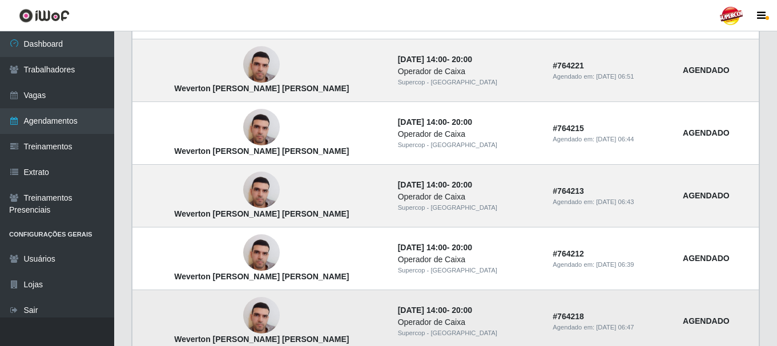
scroll to position [1048, 0]
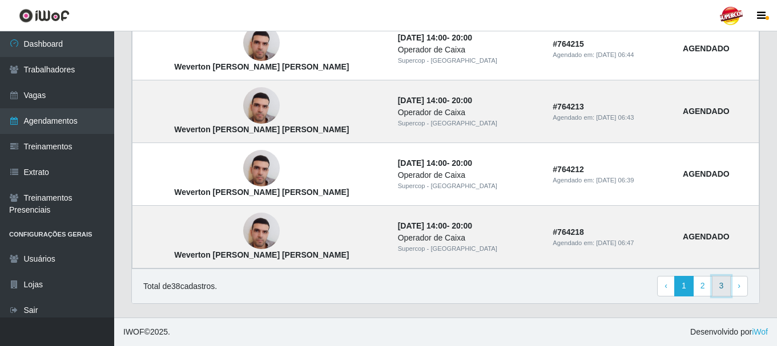
click at [713, 288] on link "3" at bounding box center [721, 286] width 19 height 21
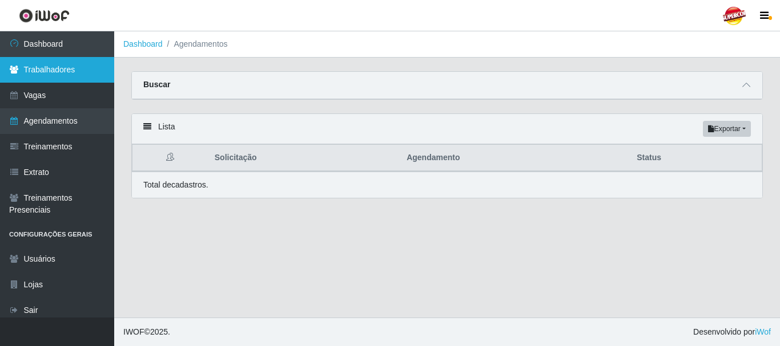
click at [70, 71] on link "Trabalhadores" at bounding box center [57, 70] width 114 height 26
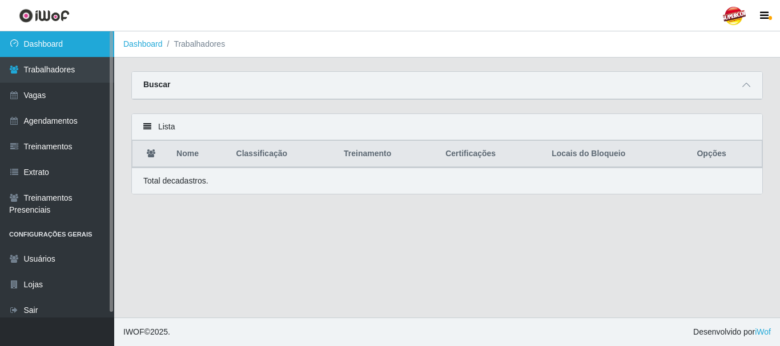
click at [42, 54] on link "Dashboard" at bounding box center [57, 44] width 114 height 26
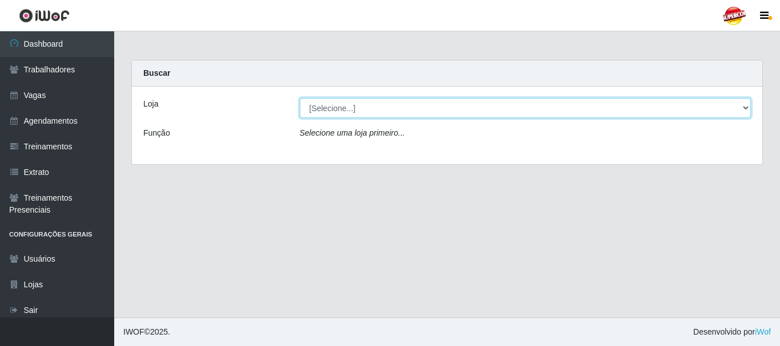
click at [343, 117] on select "[Selecione...] Supercop - [GEOGRAPHIC_DATA]" at bounding box center [525, 108] width 451 height 20
select select "522"
click at [300, 98] on select "[Selecione...] Supercop - [GEOGRAPHIC_DATA]" at bounding box center [525, 108] width 451 height 20
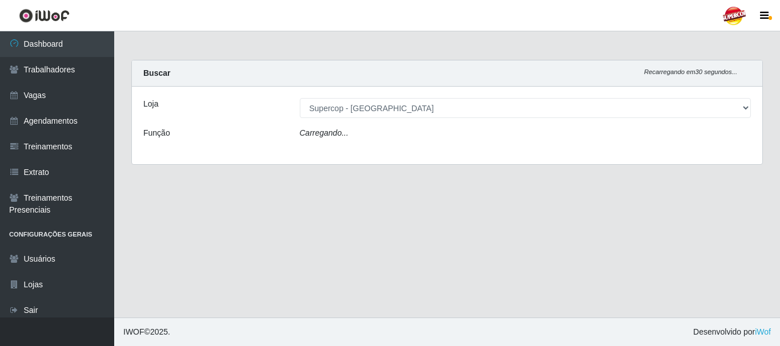
click at [334, 140] on div "Carregando..." at bounding box center [525, 135] width 469 height 17
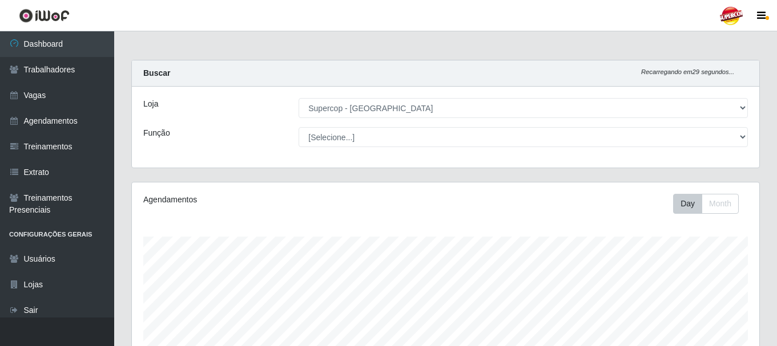
scroll to position [237, 627]
click at [326, 147] on div "Loja [Selecione...] Supercop - São Francisco Função [Selecione...] Balconista d…" at bounding box center [445, 127] width 627 height 81
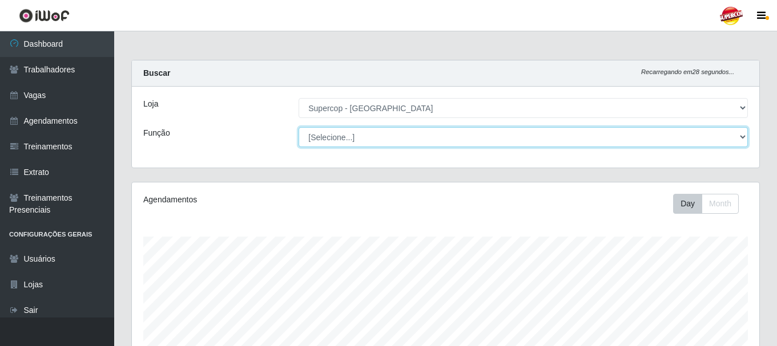
click at [312, 138] on select "[Selecione...] Balconista de Padaria Balconista de Padaria + Balconista de Pada…" at bounding box center [523, 137] width 449 height 20
click at [325, 138] on select "[Selecione...] Balconista de Padaria Balconista de Padaria + Balconista de Pada…" at bounding box center [523, 137] width 449 height 20
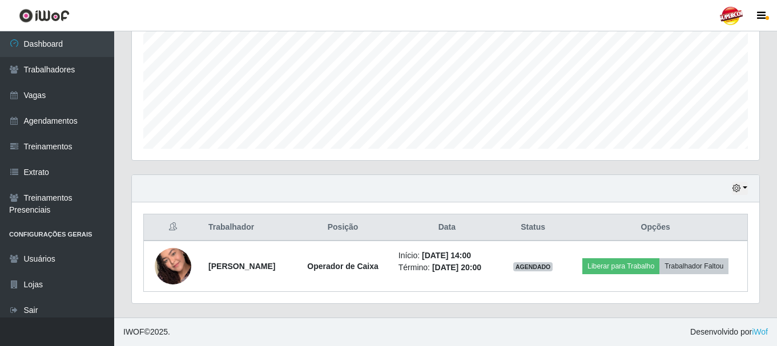
click at [745, 195] on div "Hoje 1 dia 3 dias 1 Semana Não encerrados" at bounding box center [445, 188] width 627 height 27
click at [744, 193] on button "button" at bounding box center [740, 188] width 16 height 13
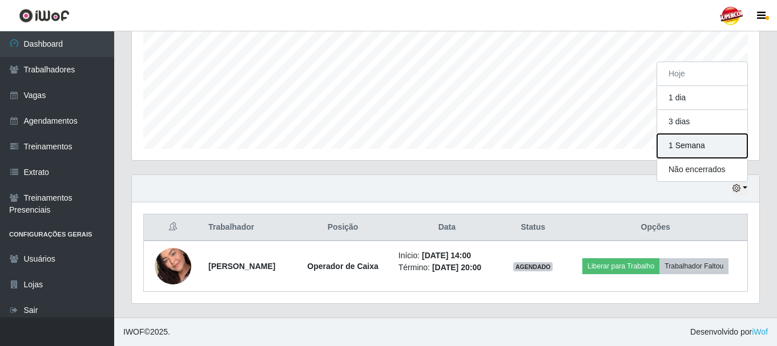
click at [688, 151] on button "1 Semana" at bounding box center [702, 146] width 90 height 24
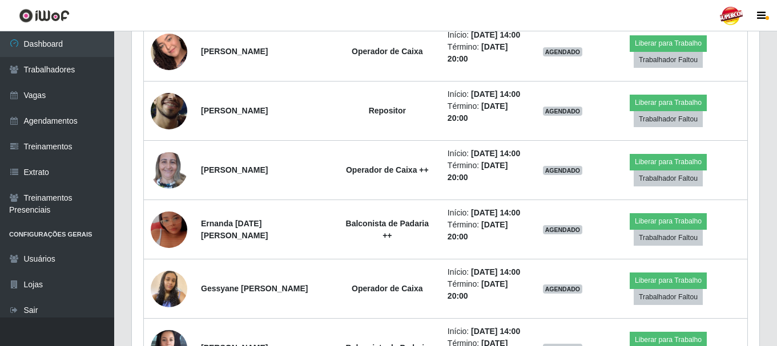
scroll to position [457, 0]
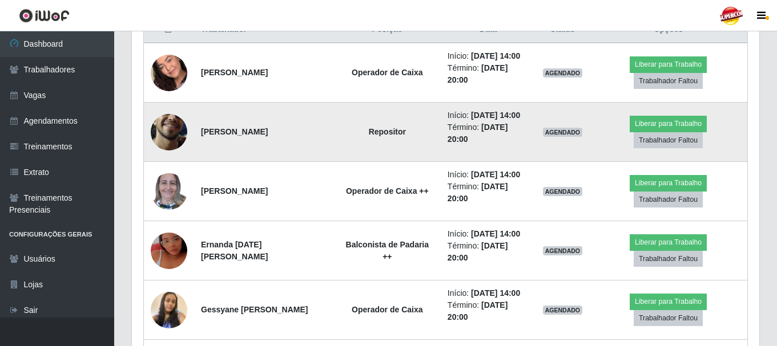
click at [167, 130] on img at bounding box center [169, 131] width 37 height 81
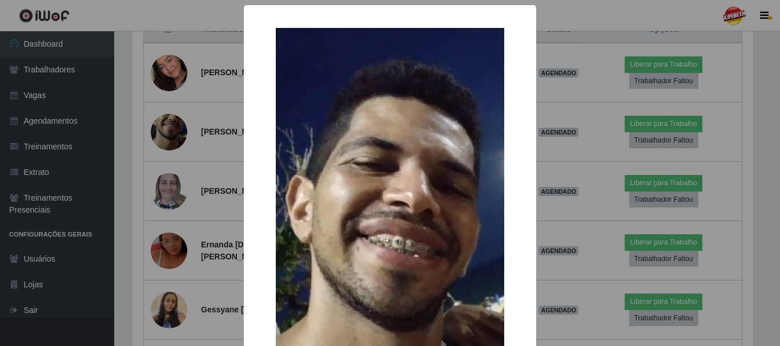
click at [580, 86] on div "× OK Cancel" at bounding box center [390, 173] width 780 height 346
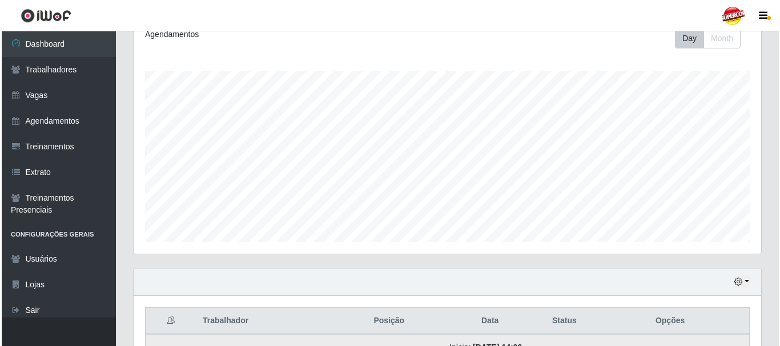
scroll to position [400, 0]
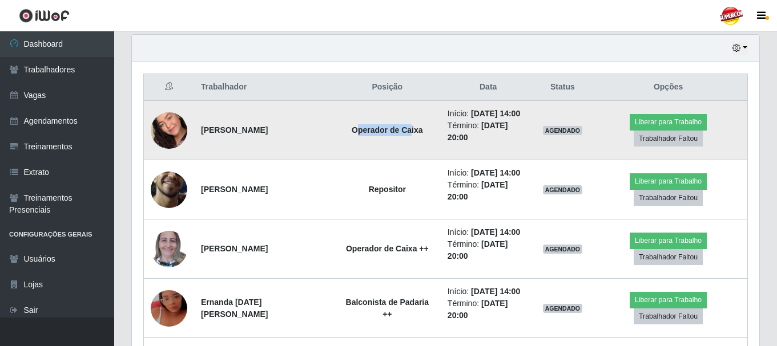
drag, startPoint x: 357, startPoint y: 119, endPoint x: 378, endPoint y: 134, distance: 26.3
click at [412, 131] on td "Operador de Caixa" at bounding box center [387, 130] width 107 height 60
click at [256, 132] on strong "[PERSON_NAME]" at bounding box center [234, 130] width 67 height 9
click at [184, 126] on img at bounding box center [169, 130] width 37 height 65
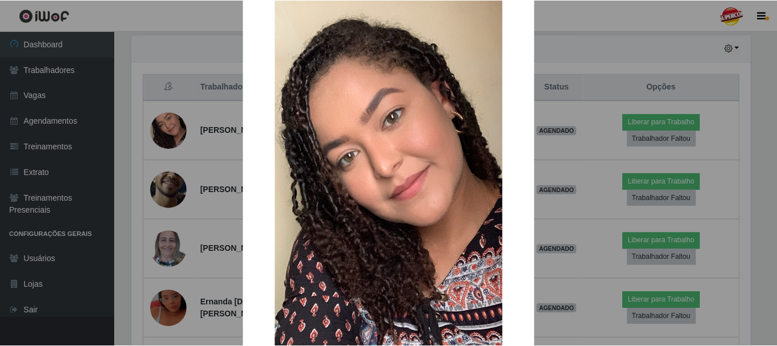
scroll to position [57, 0]
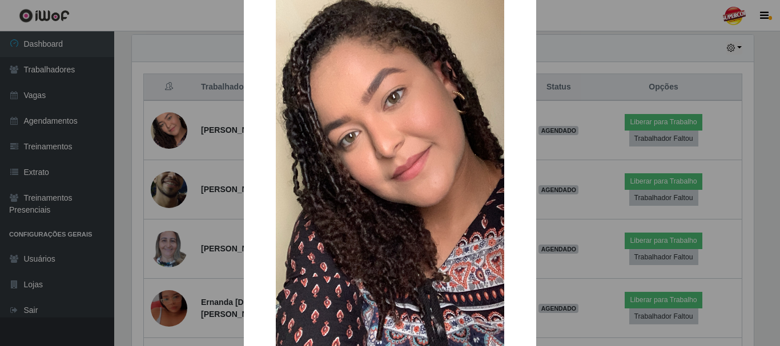
click at [201, 162] on div "× OK Cancel" at bounding box center [390, 173] width 780 height 346
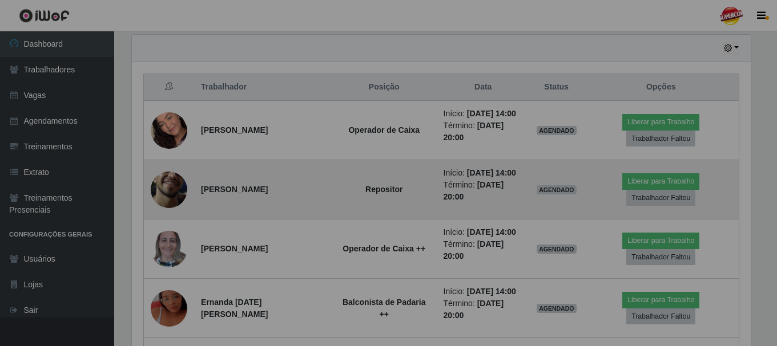
scroll to position [237, 627]
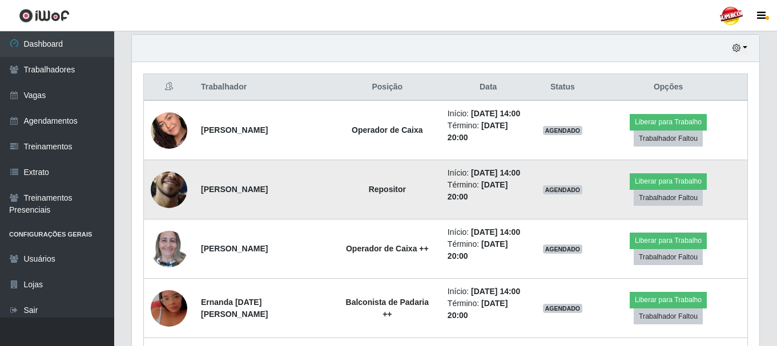
click at [172, 191] on img at bounding box center [169, 189] width 37 height 81
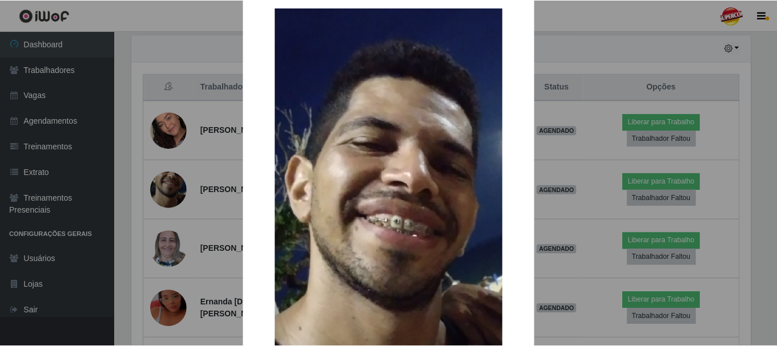
scroll to position [0, 0]
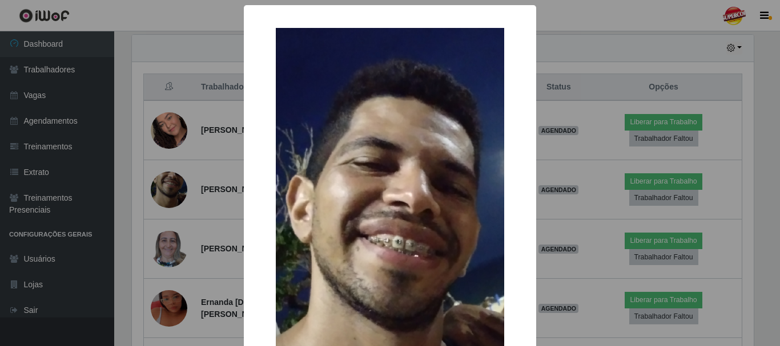
click at [671, 82] on div "× OK Cancel" at bounding box center [390, 173] width 780 height 346
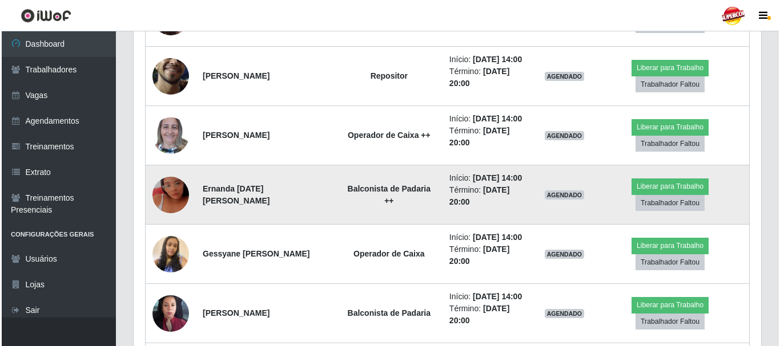
scroll to position [514, 0]
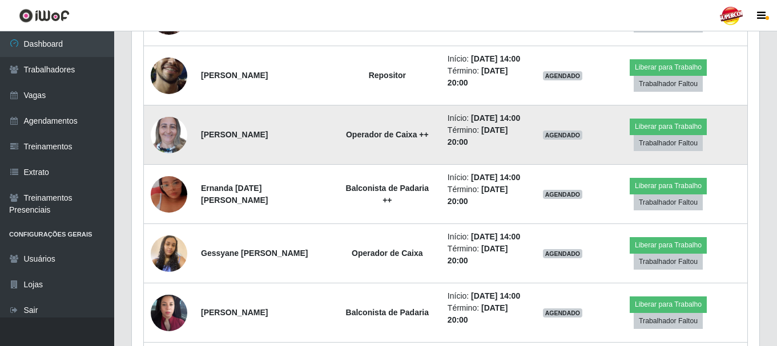
click at [169, 138] on img at bounding box center [169, 135] width 37 height 49
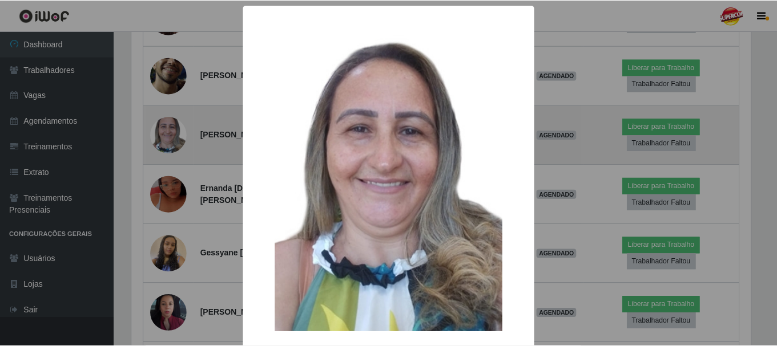
scroll to position [237, 622]
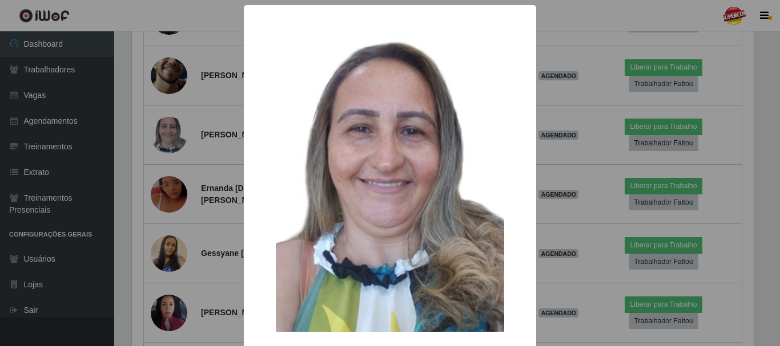
click at [235, 162] on div "× OK Cancel" at bounding box center [390, 173] width 780 height 346
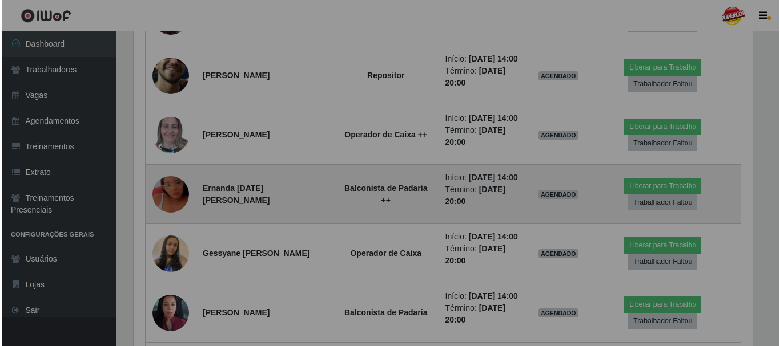
scroll to position [237, 627]
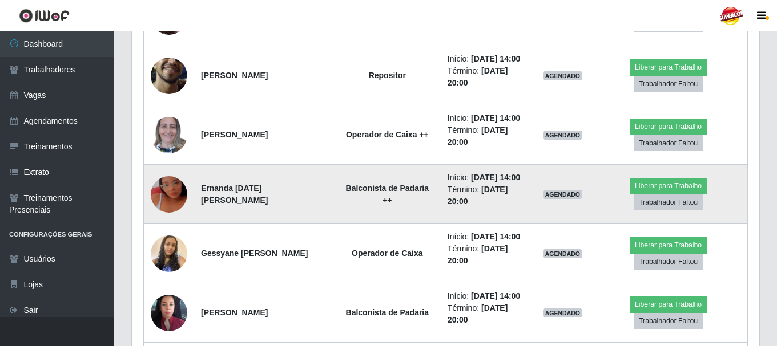
click at [180, 192] on img at bounding box center [169, 194] width 37 height 65
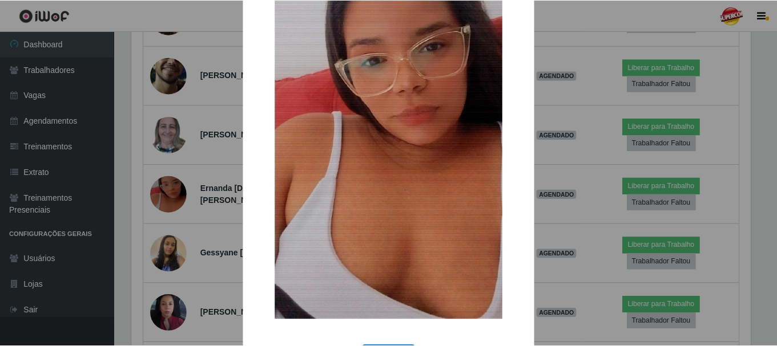
scroll to position [57, 0]
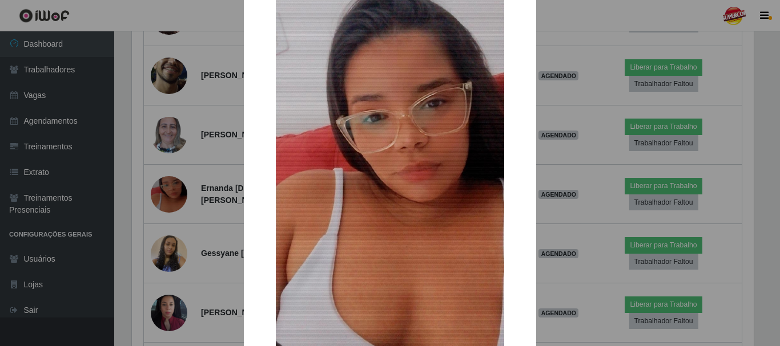
click at [591, 140] on div "× OK Cancel" at bounding box center [390, 173] width 780 height 346
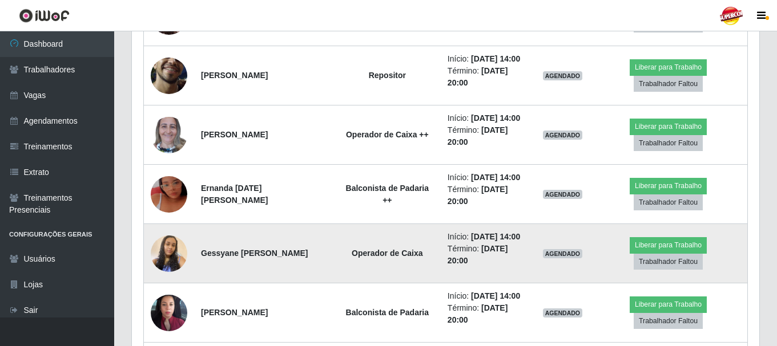
scroll to position [571, 0]
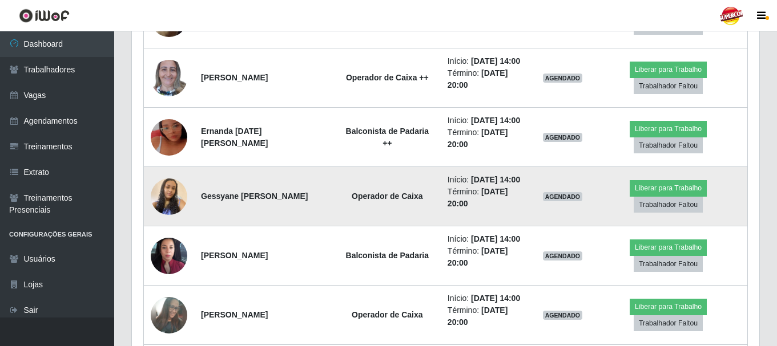
click at [175, 203] on img at bounding box center [169, 196] width 37 height 65
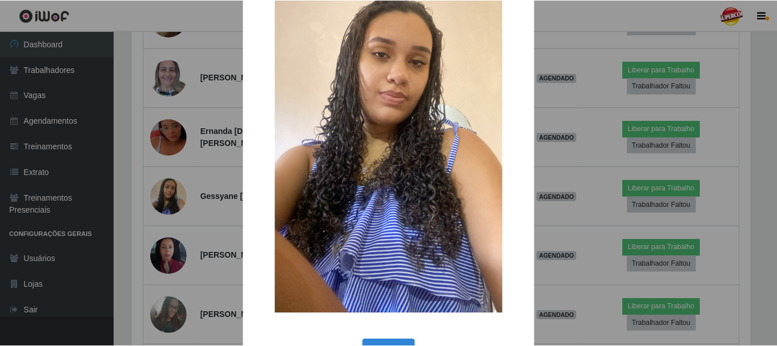
scroll to position [159, 0]
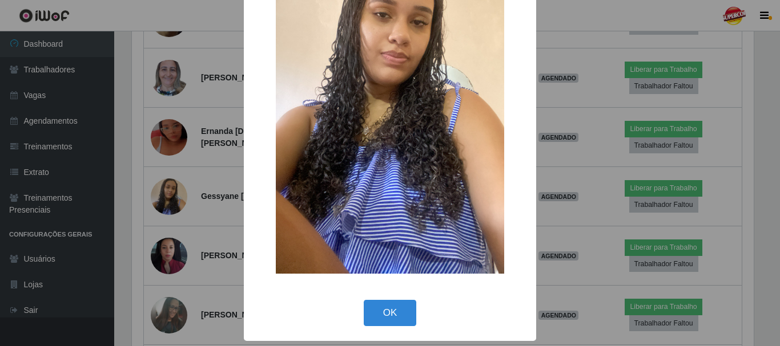
click at [211, 163] on div "× OK Cancel" at bounding box center [390, 173] width 780 height 346
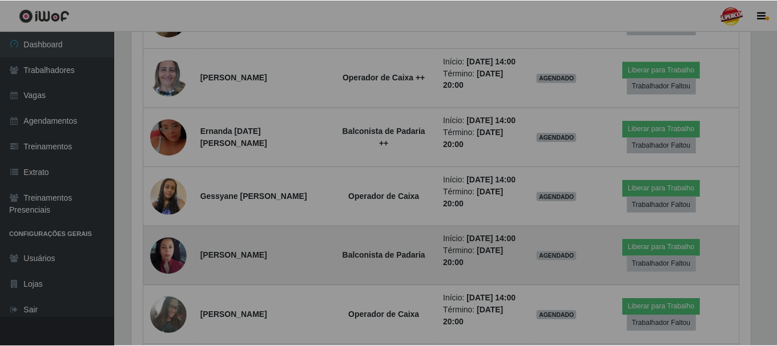
scroll to position [0, 0]
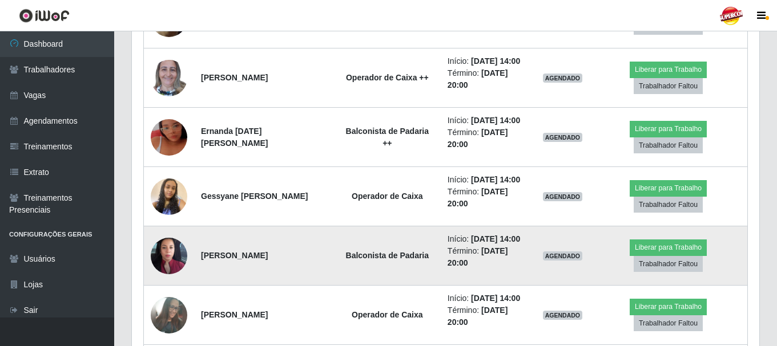
click at [172, 265] on img at bounding box center [169, 255] width 37 height 81
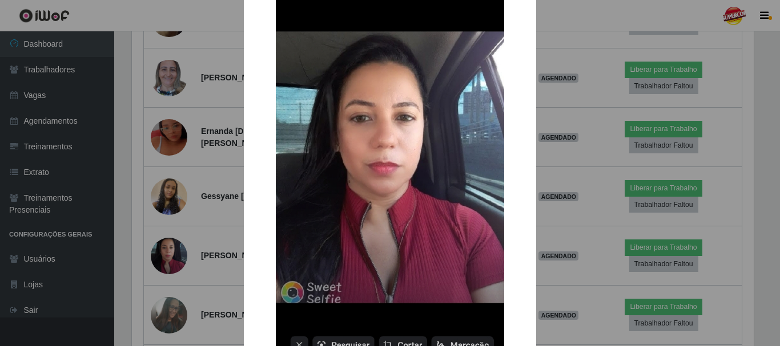
click at [157, 130] on div "× OK Cancel" at bounding box center [390, 173] width 780 height 346
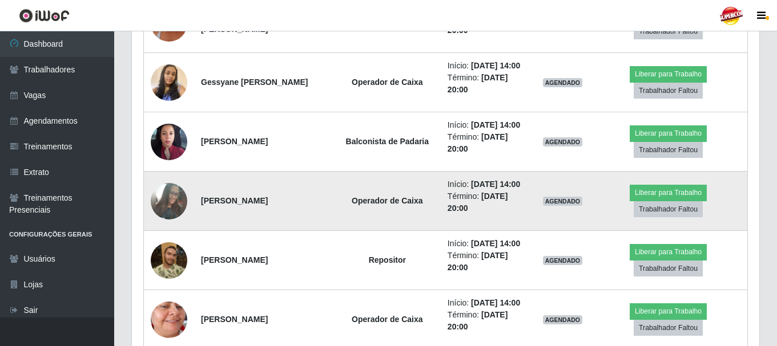
click at [172, 199] on img at bounding box center [169, 201] width 37 height 50
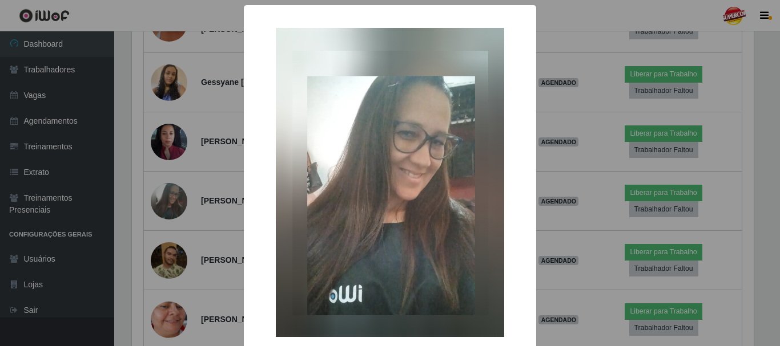
drag, startPoint x: 205, startPoint y: 190, endPoint x: 172, endPoint y: 272, distance: 89.4
click at [204, 195] on div "× OK Cancel" at bounding box center [390, 173] width 780 height 346
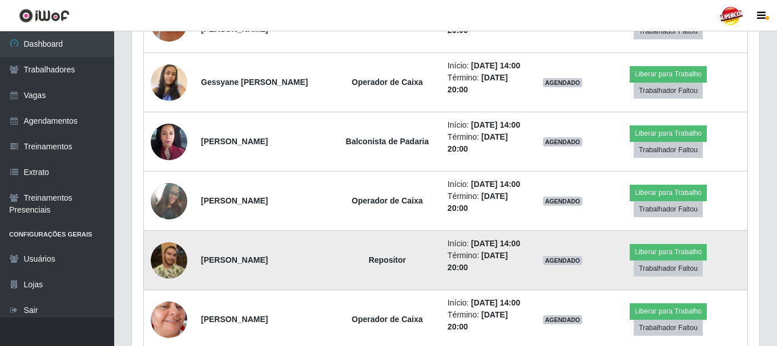
click at [163, 263] on img at bounding box center [169, 261] width 37 height 37
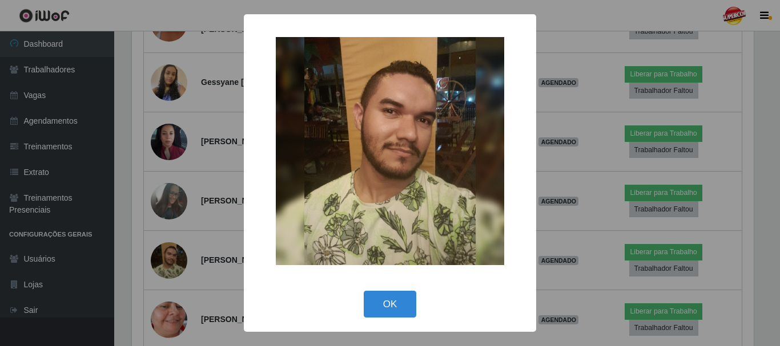
click at [220, 156] on div "× OK Cancel" at bounding box center [390, 173] width 780 height 346
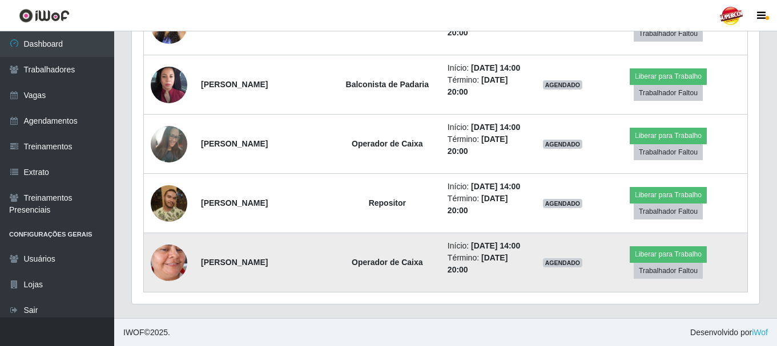
click at [163, 269] on img at bounding box center [169, 262] width 37 height 79
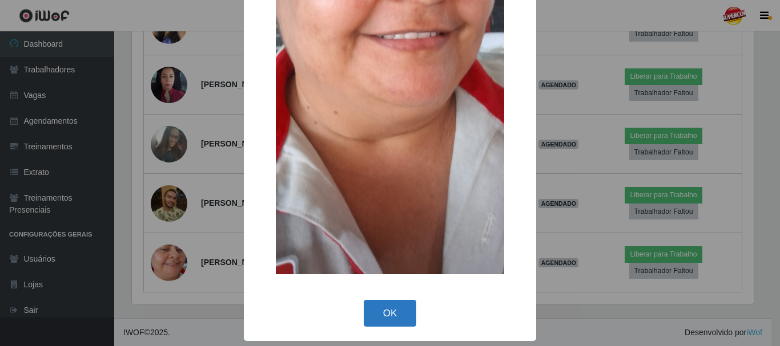
click at [398, 306] on button "OK" at bounding box center [390, 313] width 53 height 27
